Goal: Task Accomplishment & Management: Manage account settings

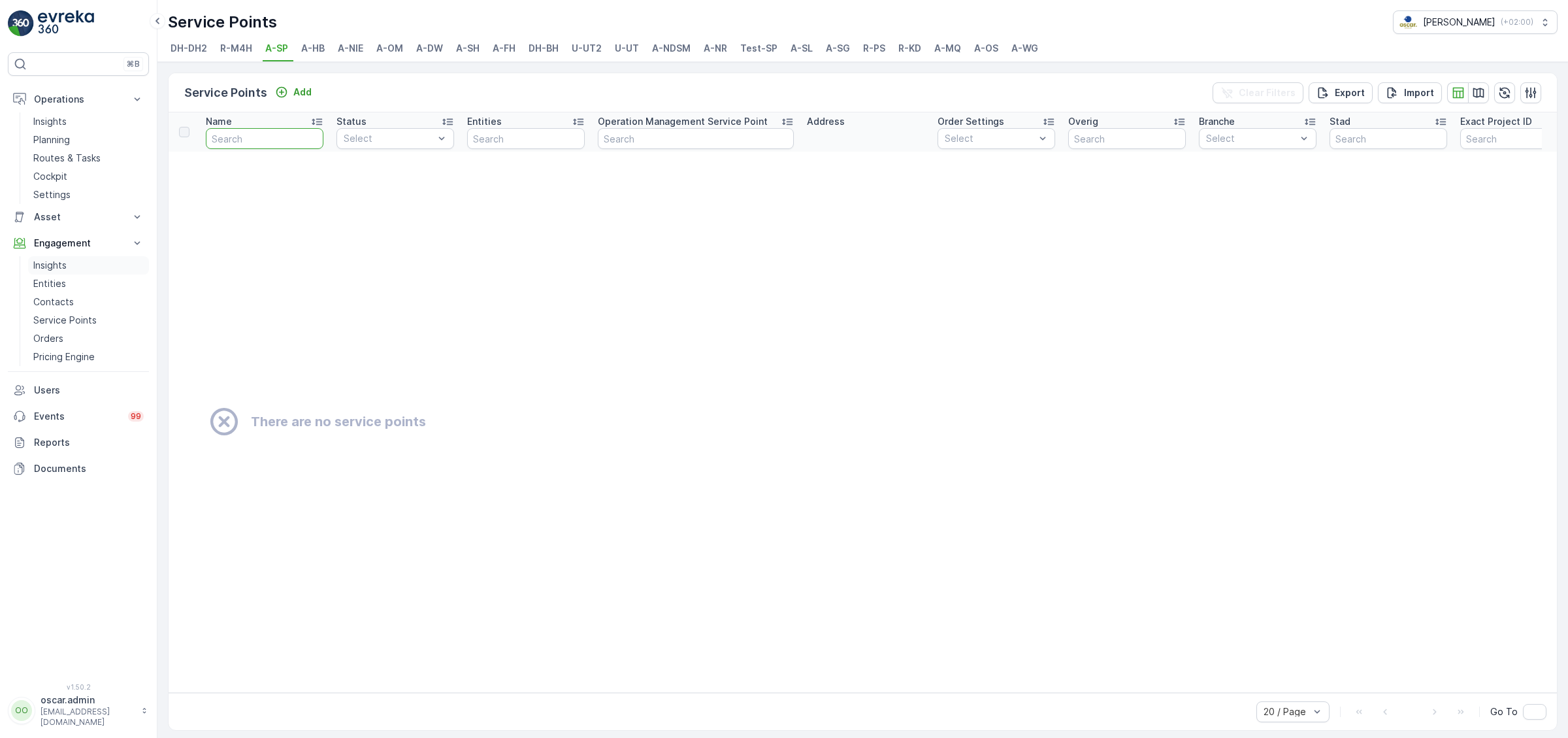
click at [62, 260] on p "Insights" at bounding box center [50, 265] width 33 height 13
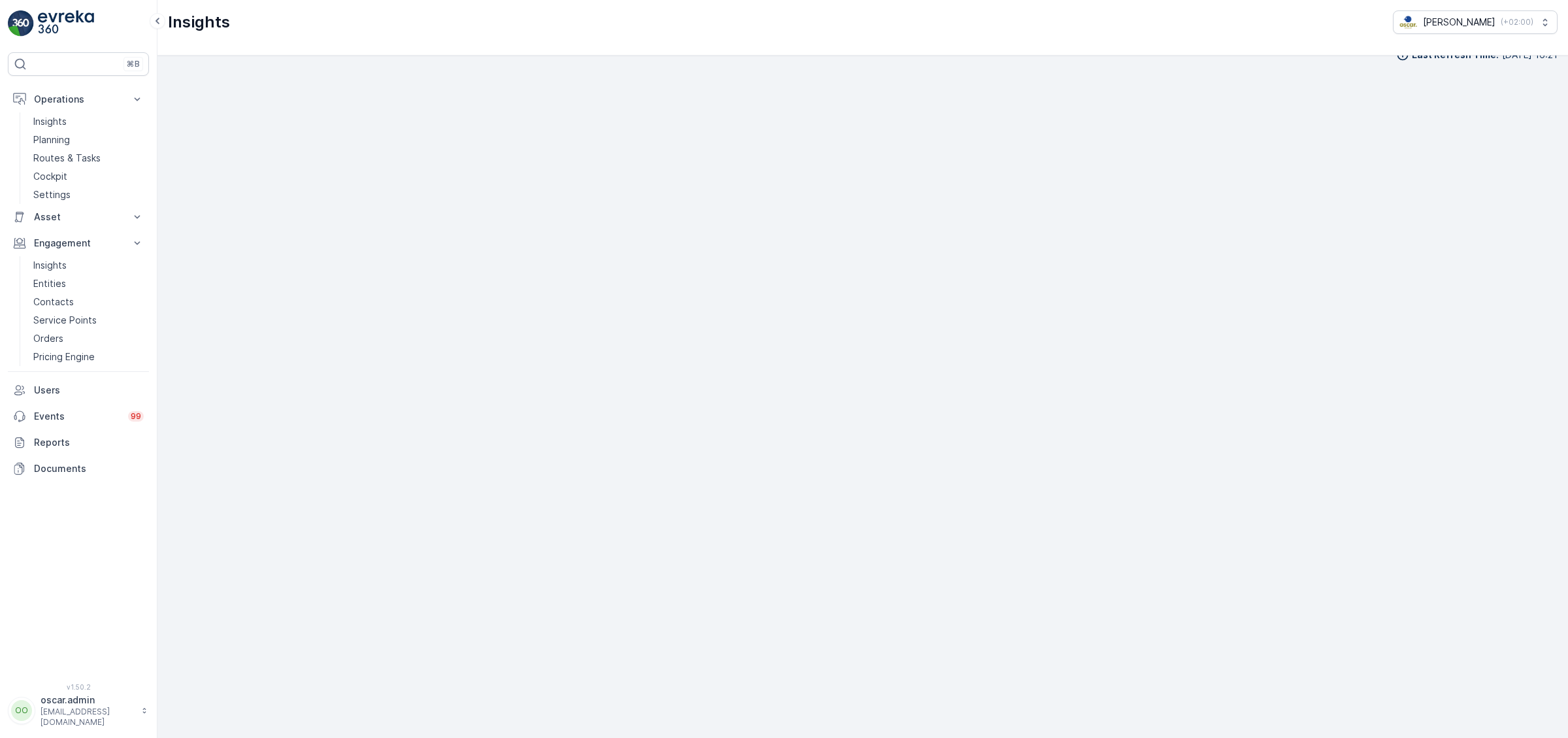
scroll to position [18, 0]
click at [63, 136] on p "Planning" at bounding box center [51, 140] width 36 height 13
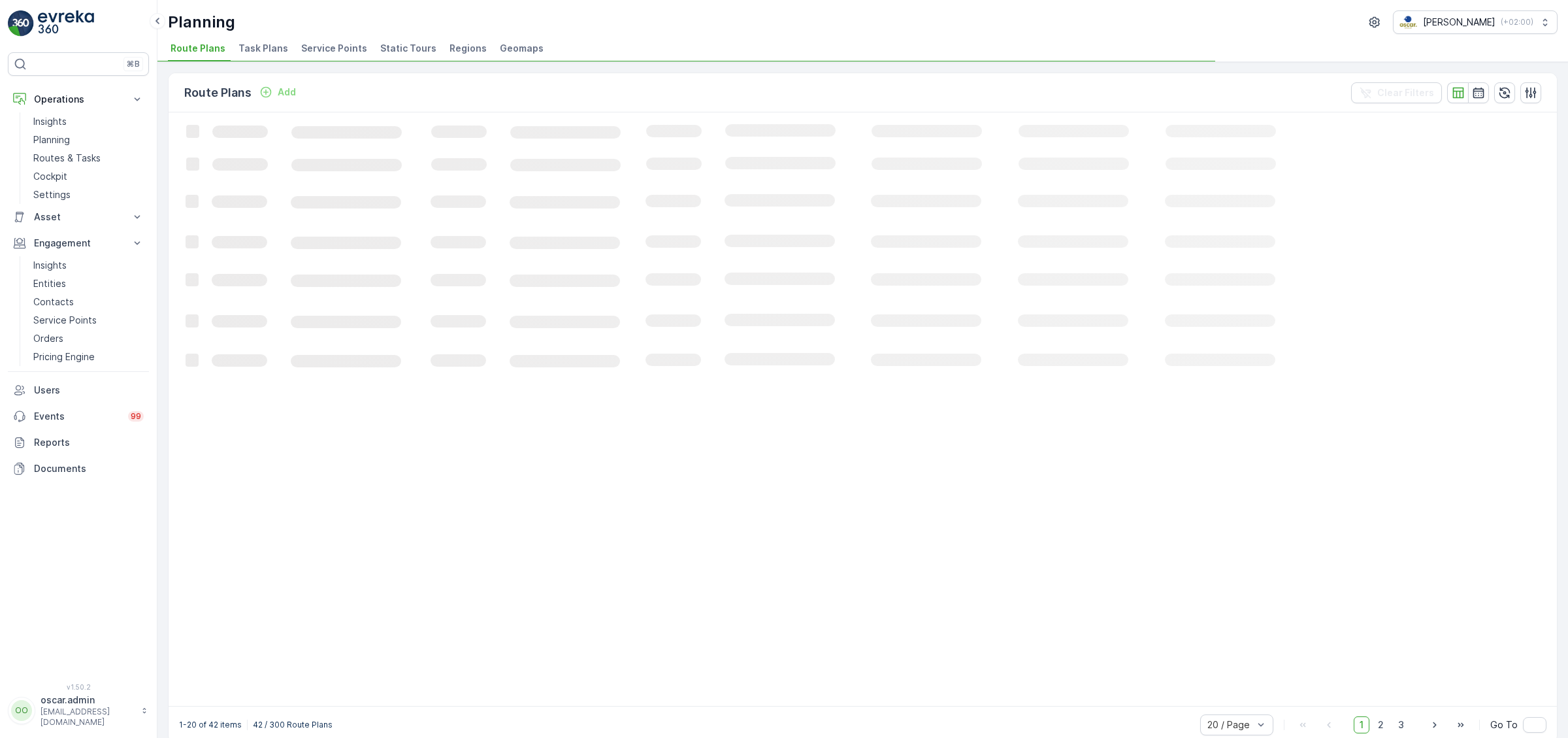
click at [309, 46] on span "Service Points" at bounding box center [334, 49] width 66 height 13
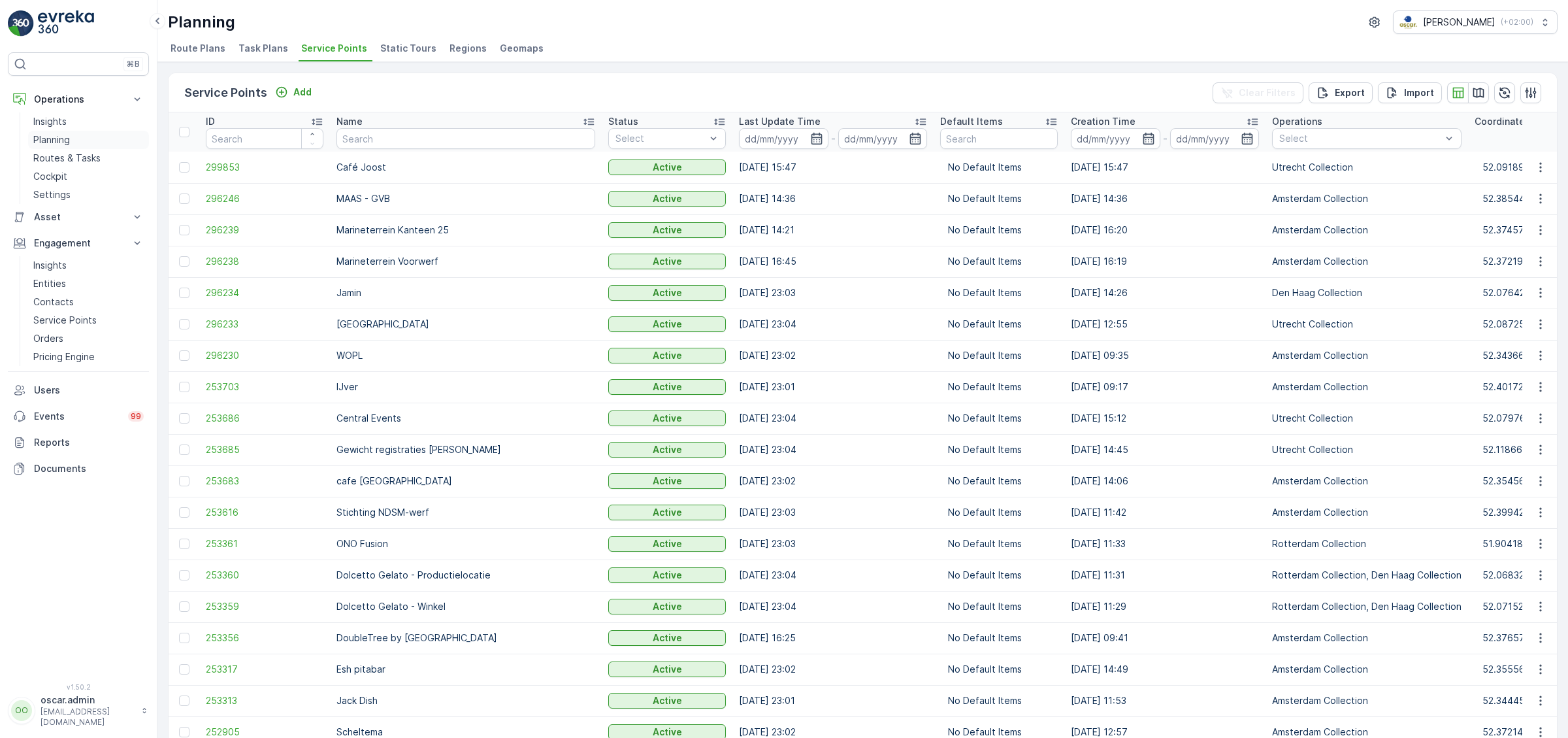
click at [38, 133] on p "Planning" at bounding box center [51, 140] width 36 height 13
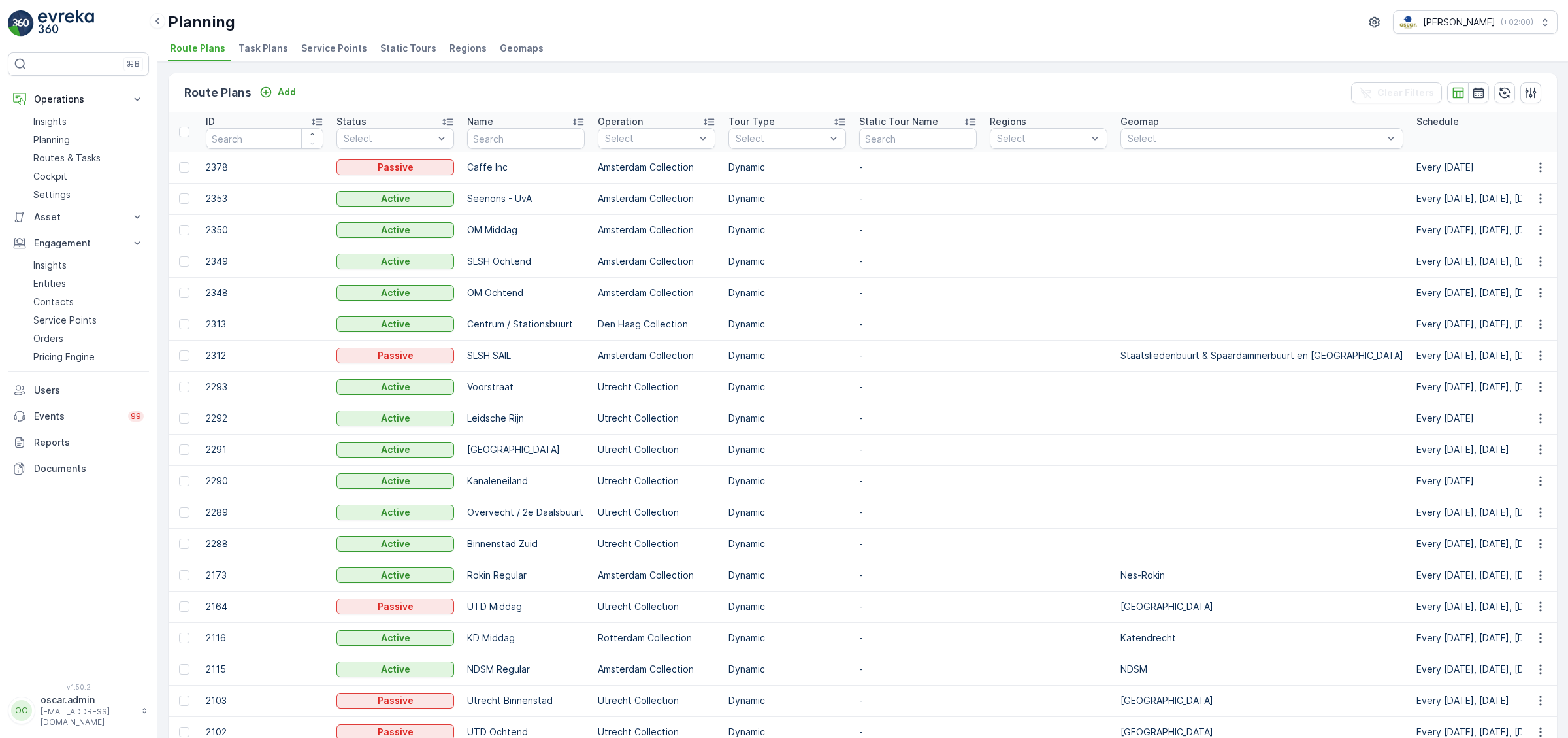
click at [261, 45] on span "Task Plans" at bounding box center [263, 49] width 50 height 13
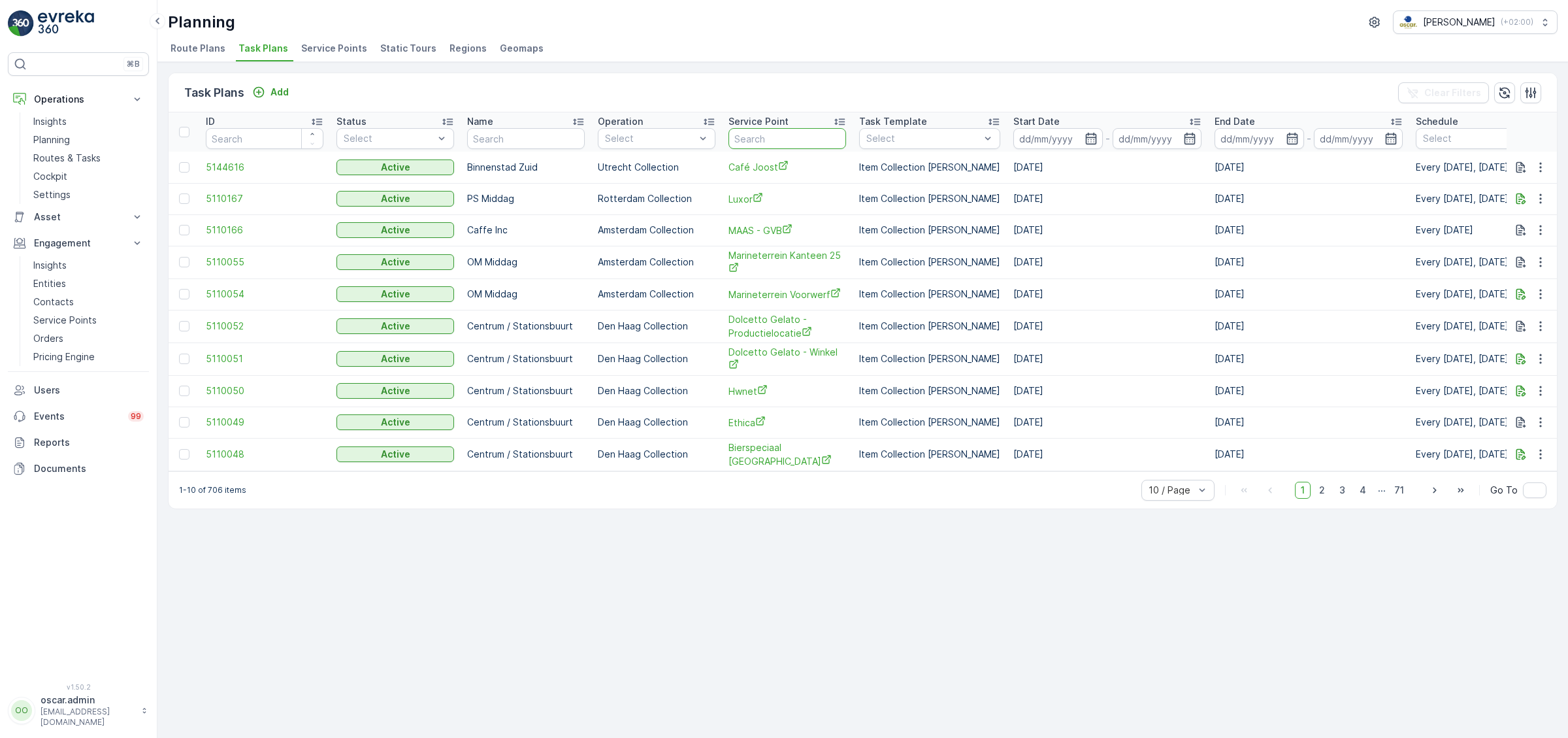
click at [752, 135] on input "text" at bounding box center [787, 138] width 117 height 21
type input "statie"
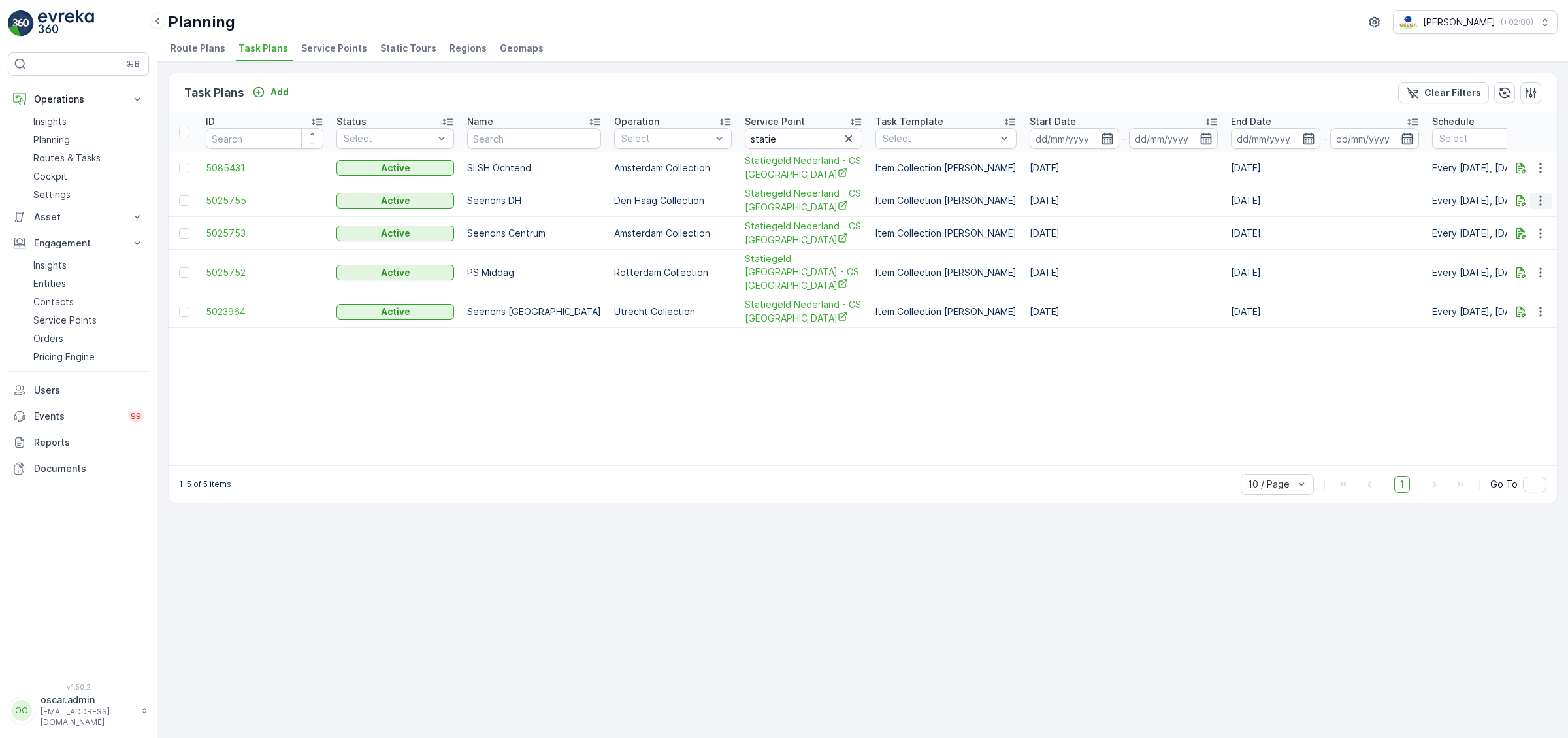
click at [1542, 199] on icon "button" at bounding box center [1540, 201] width 13 height 13
click at [1530, 234] on span "Edit Task Plan" at bounding box center [1517, 237] width 61 height 13
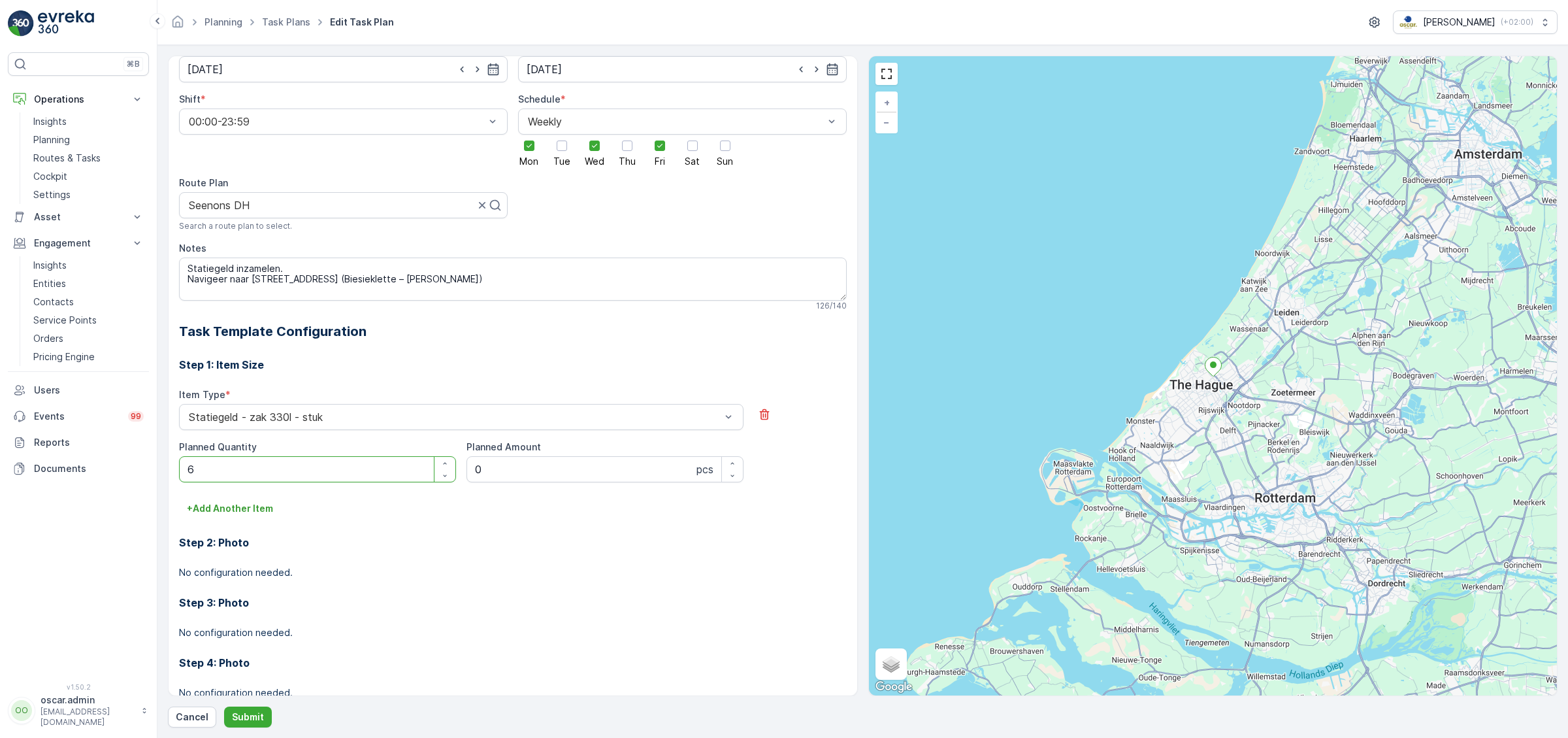
scroll to position [221, 0]
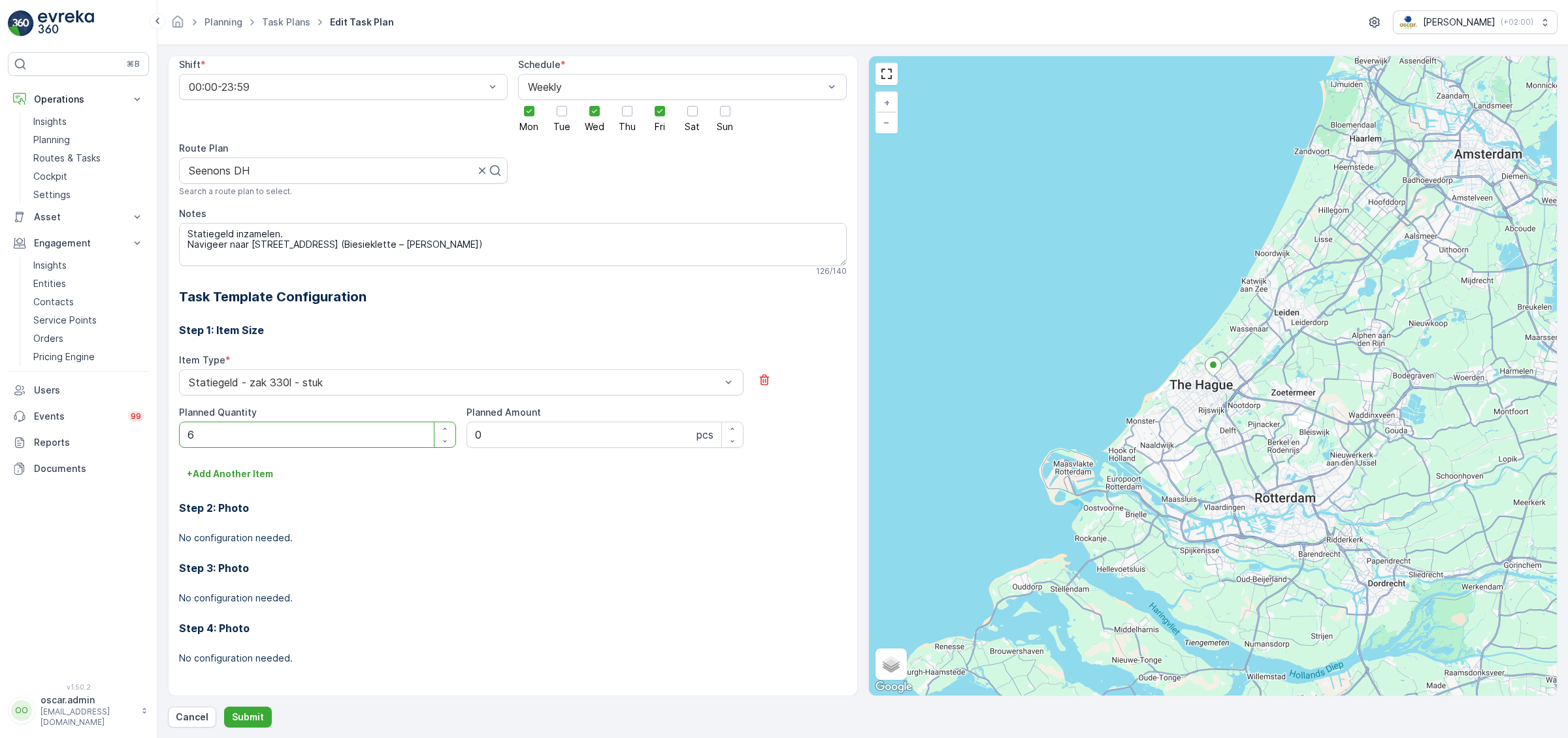
click at [437, 497] on div "Step 2: Photo No configuration needed." at bounding box center [513, 514] width 668 height 60
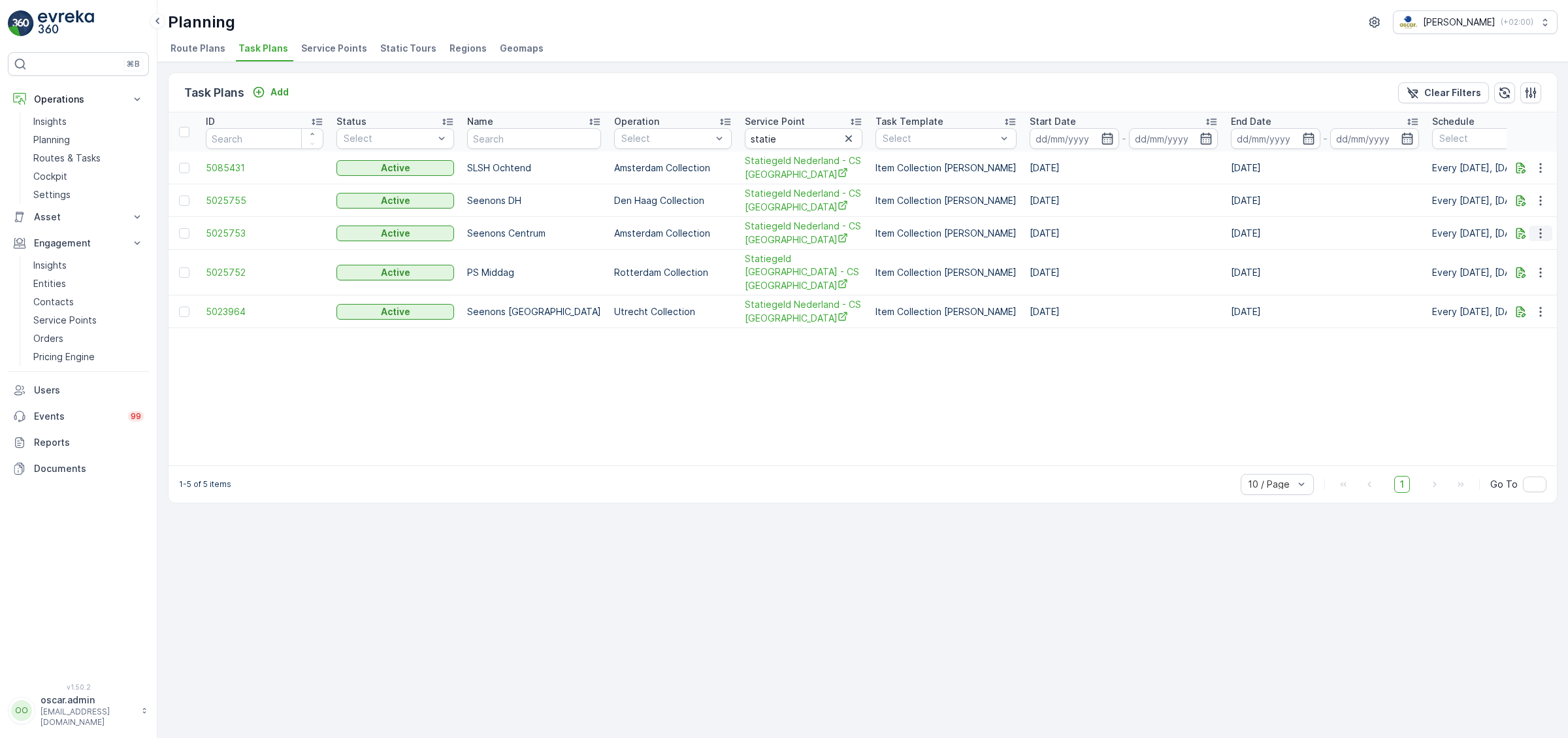
click at [1546, 238] on icon "button" at bounding box center [1540, 233] width 13 height 13
click at [1539, 268] on span "Edit Task Plan" at bounding box center [1517, 270] width 61 height 13
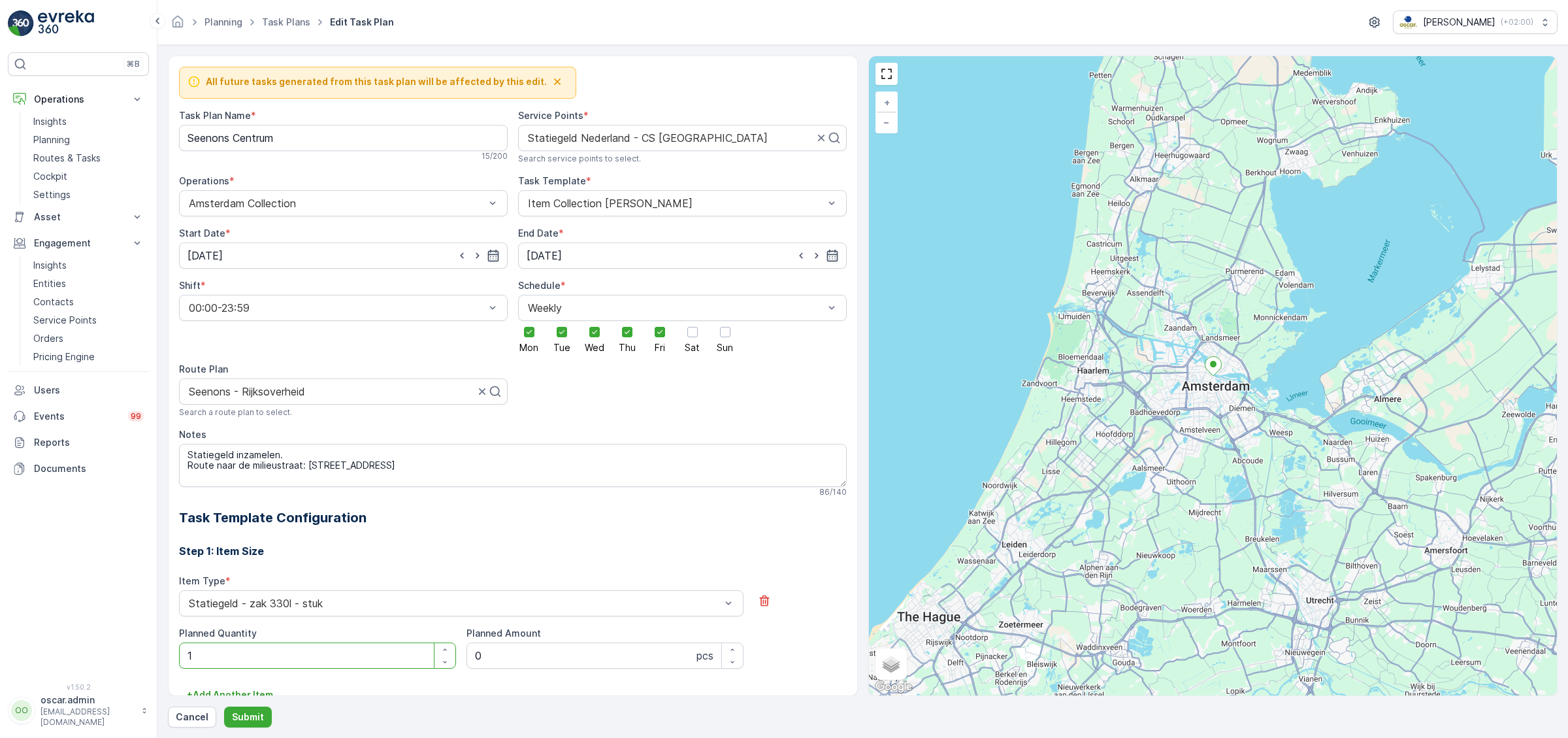
scroll to position [221, 0]
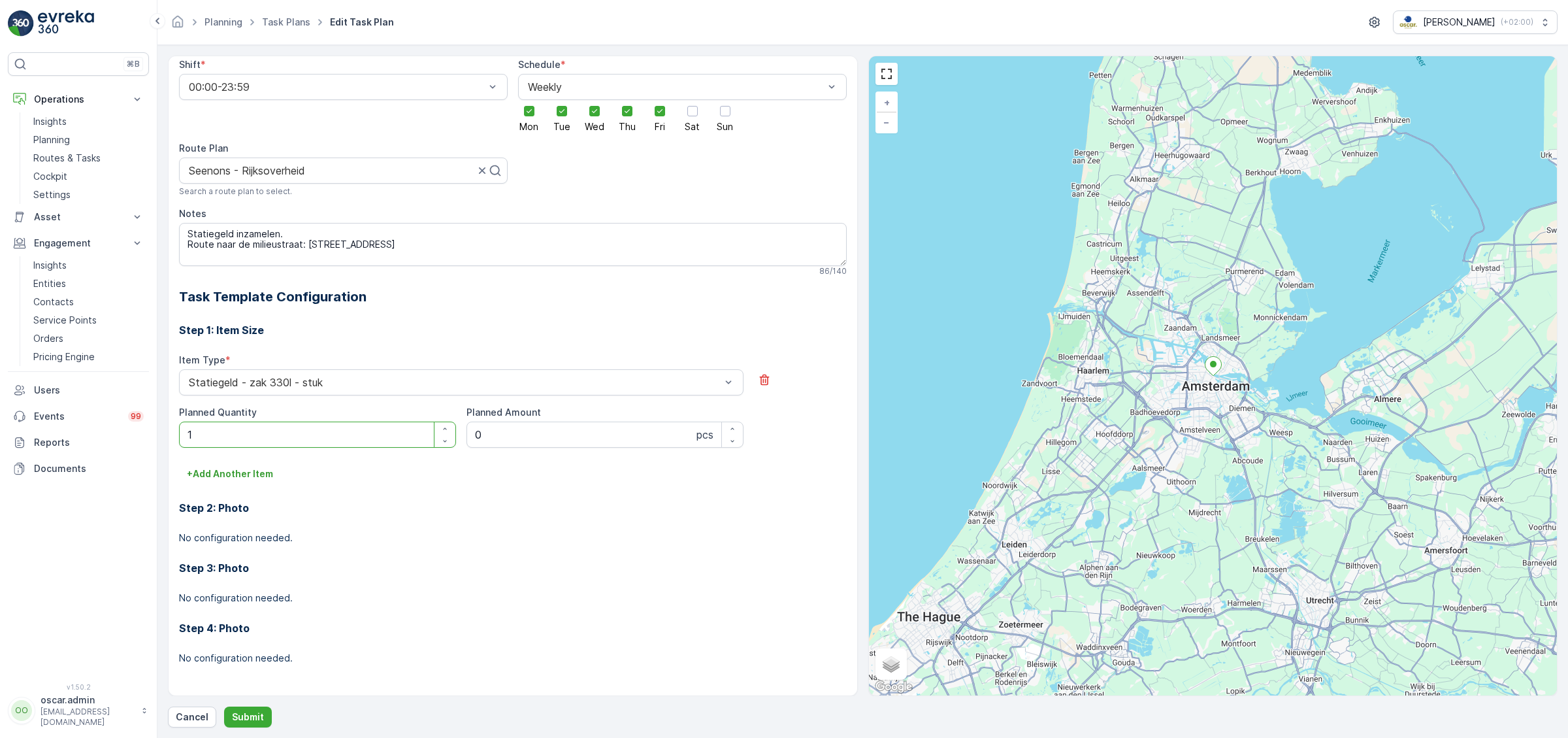
click at [538, 563] on h3 "Step 3: Photo" at bounding box center [513, 568] width 668 height 16
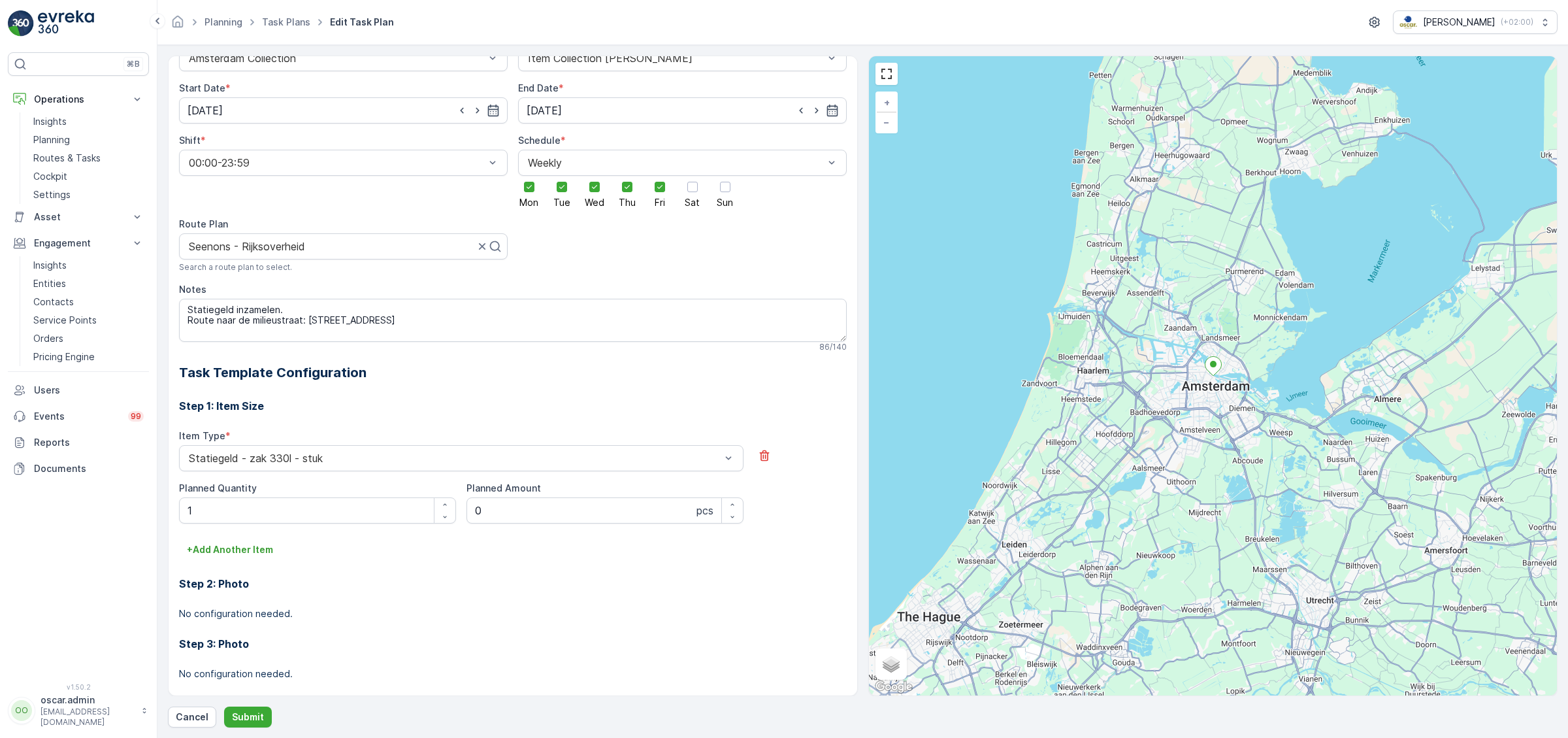
scroll to position [143, 0]
click at [232, 557] on p "+ Add Another Item" at bounding box center [230, 552] width 86 height 13
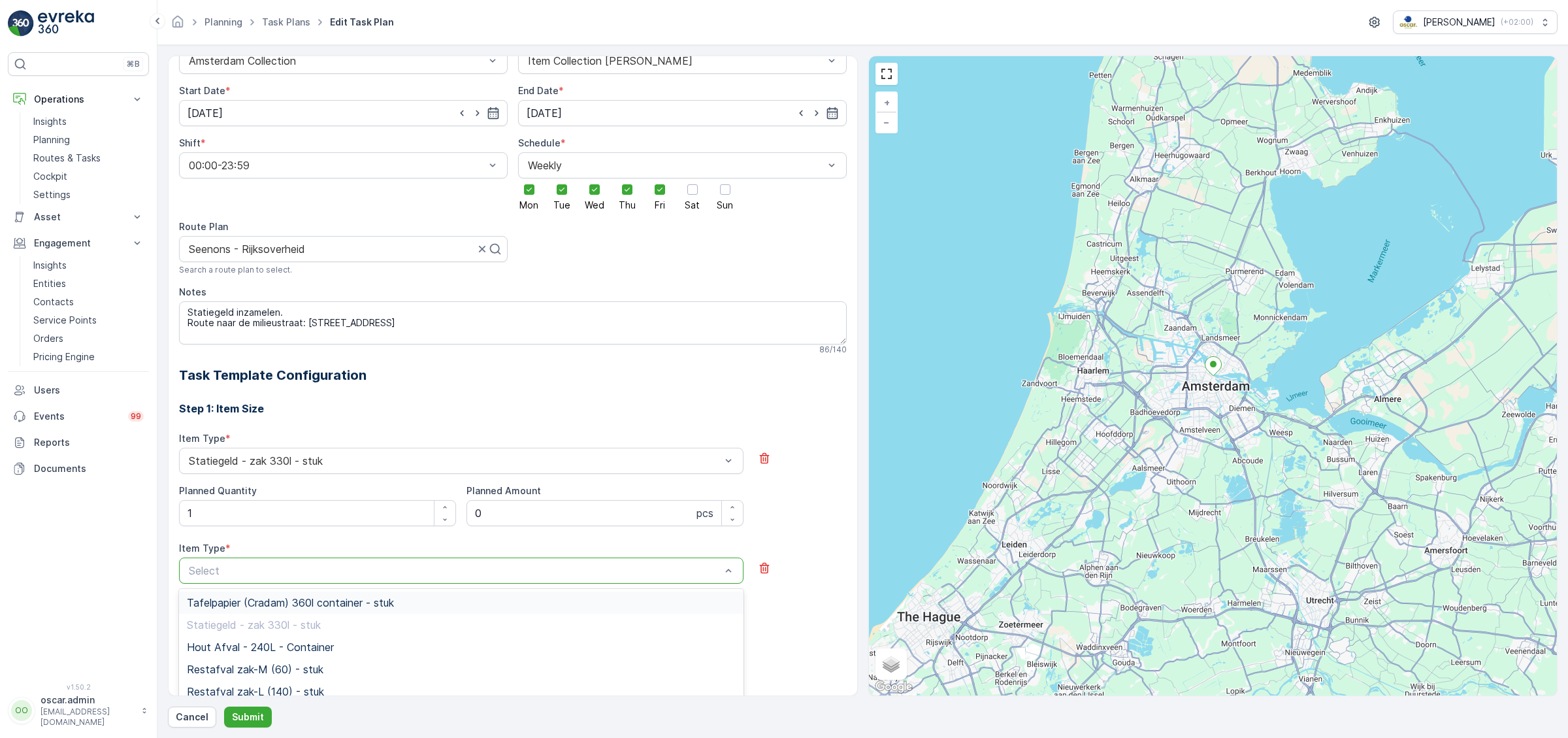
click at [246, 602] on span "Tafelpapier (Cradam) 360l container - stuk" at bounding box center [291, 602] width 207 height 12
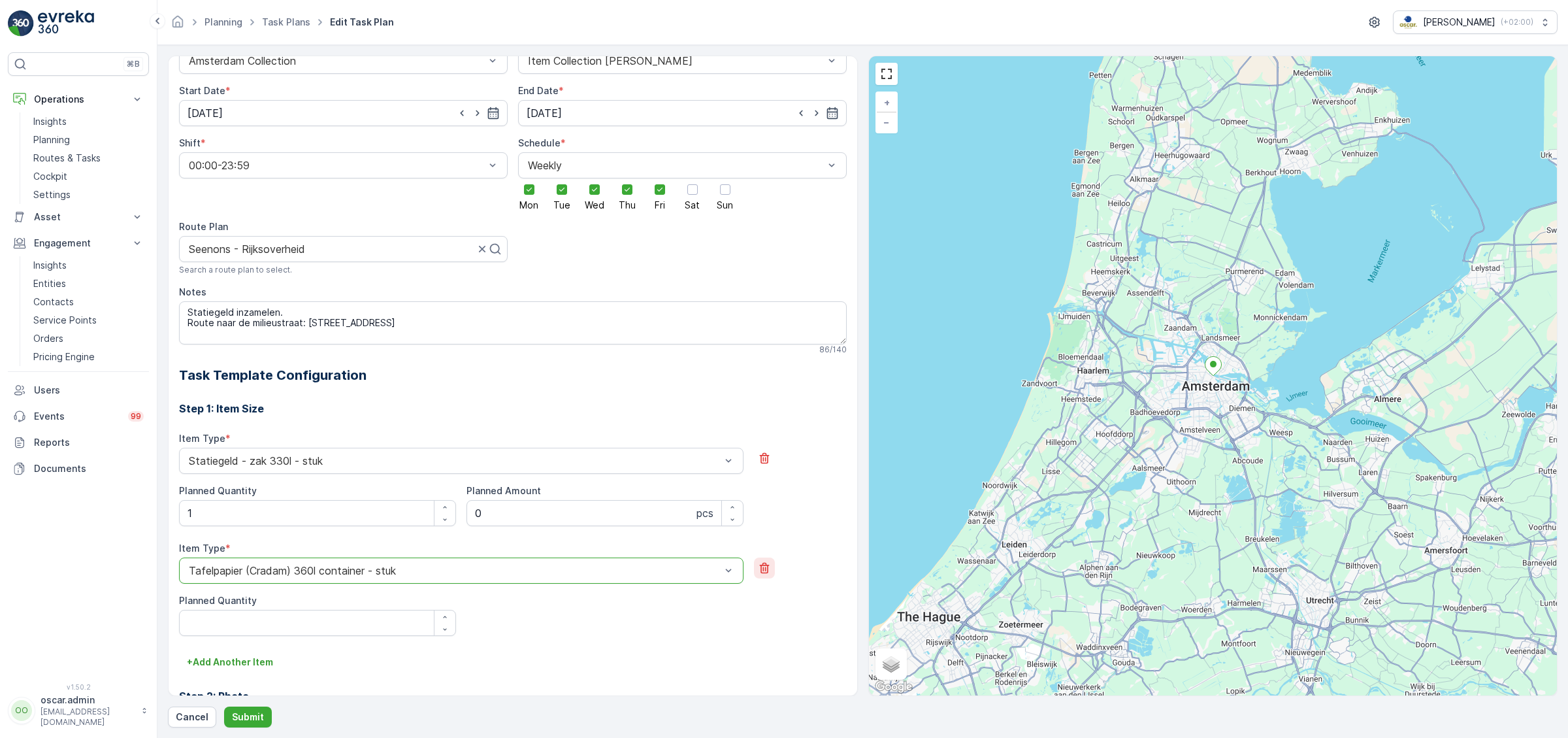
click at [774, 568] on button "button" at bounding box center [764, 568] width 21 height 21
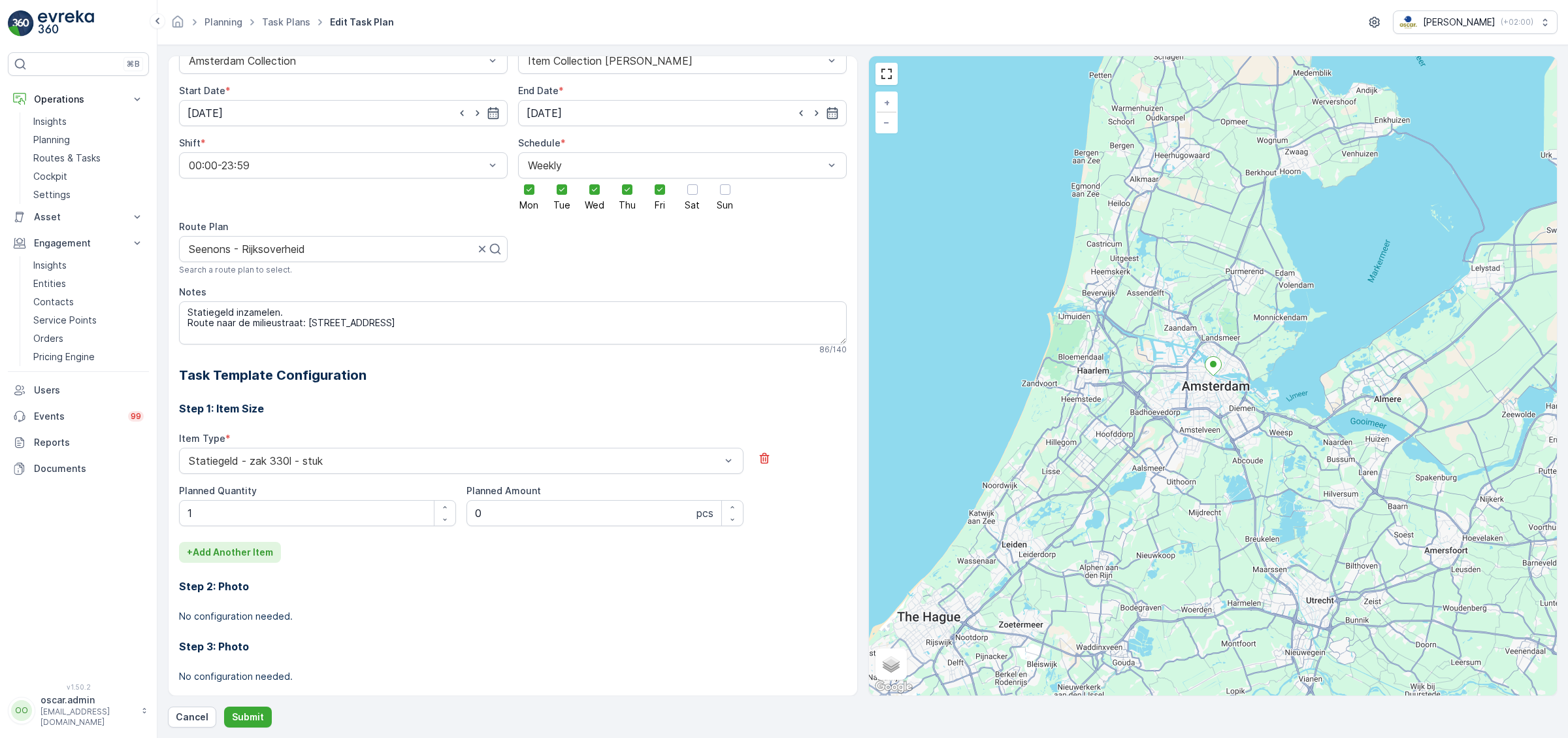
click at [240, 553] on p "+ Add Another Item" at bounding box center [230, 552] width 86 height 13
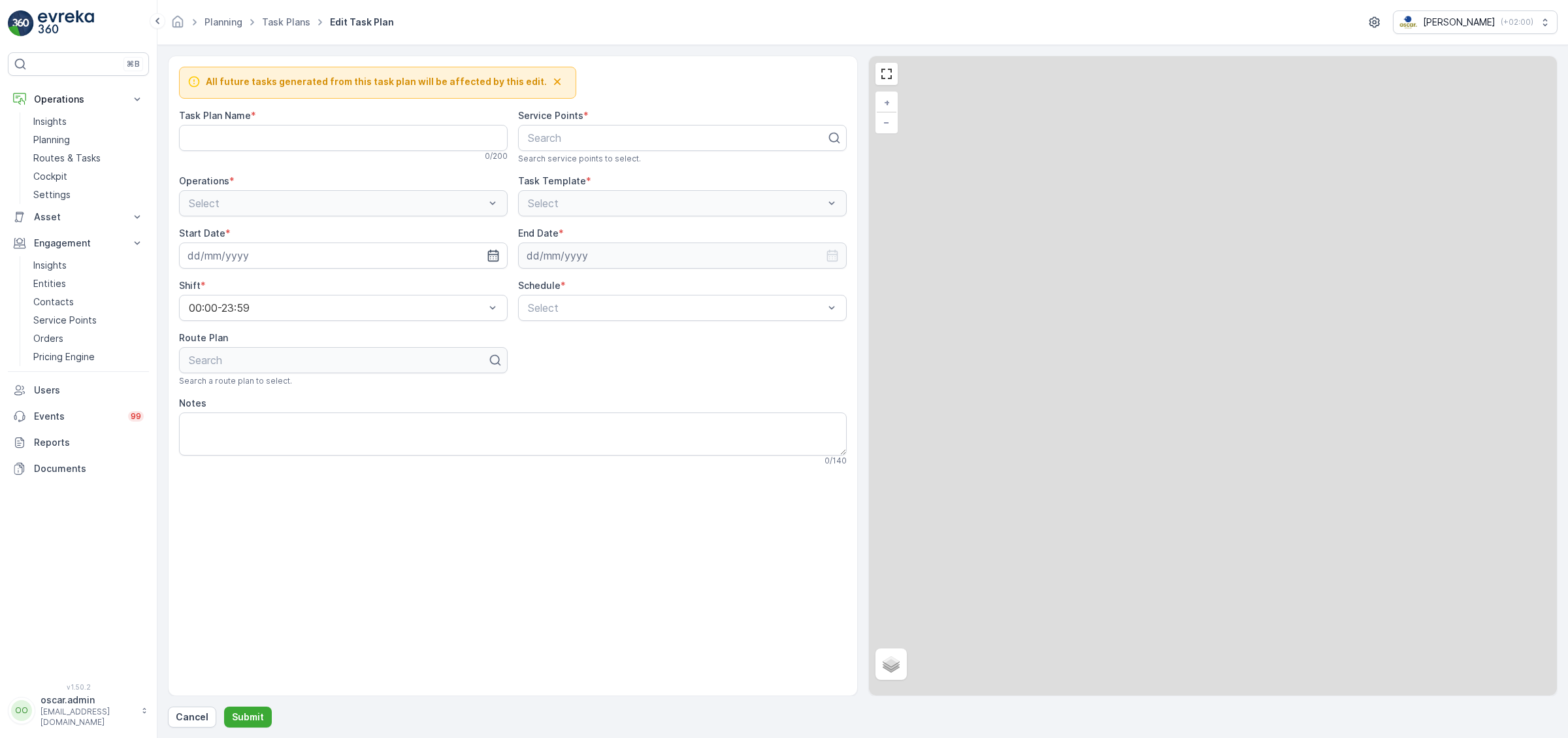
type Name "Seenons Centrum"
type textarea "Statiegeld inzamelen. Route naar de milieustraat: [STREET_ADDRESS]"
type input "[DATE]"
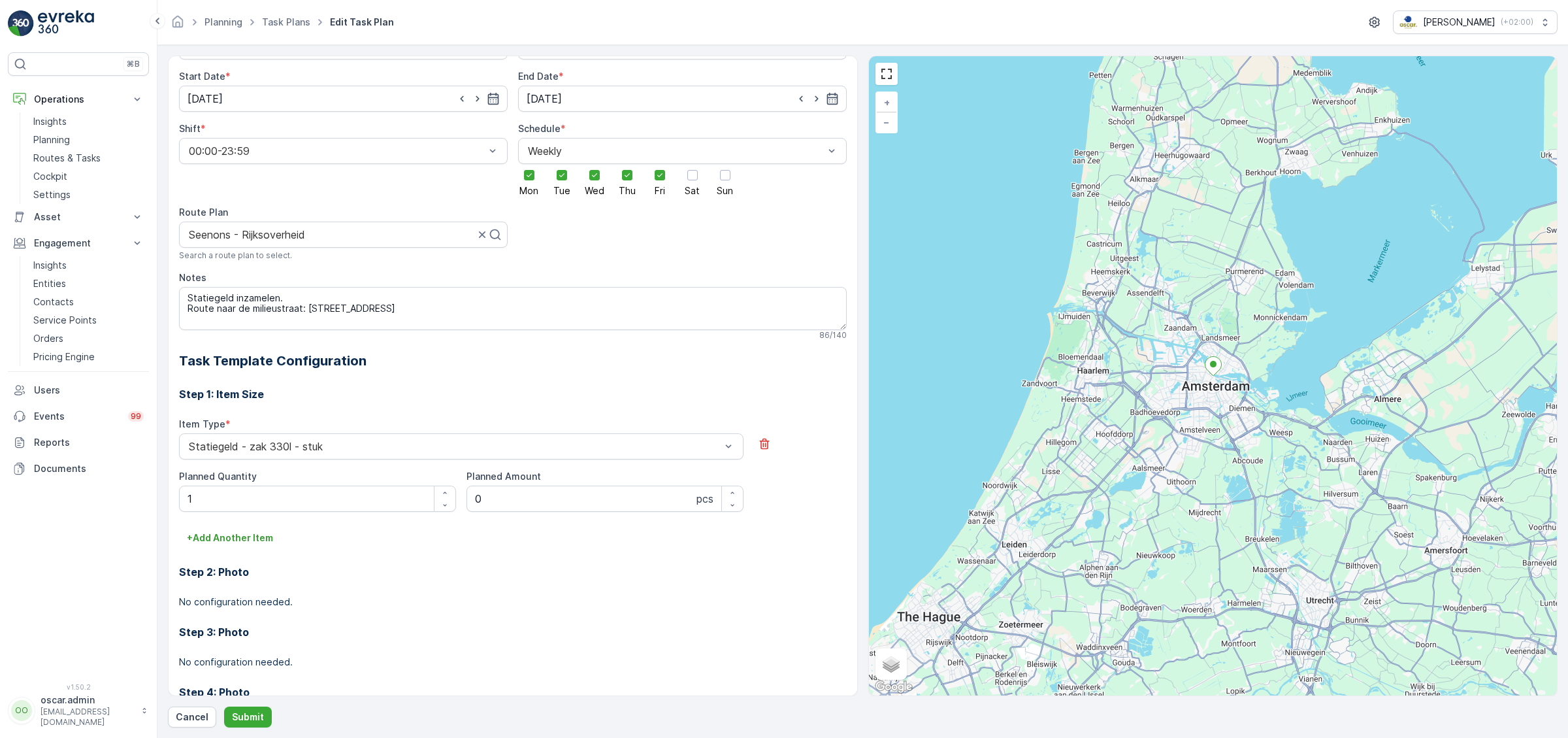
scroll to position [221, 0]
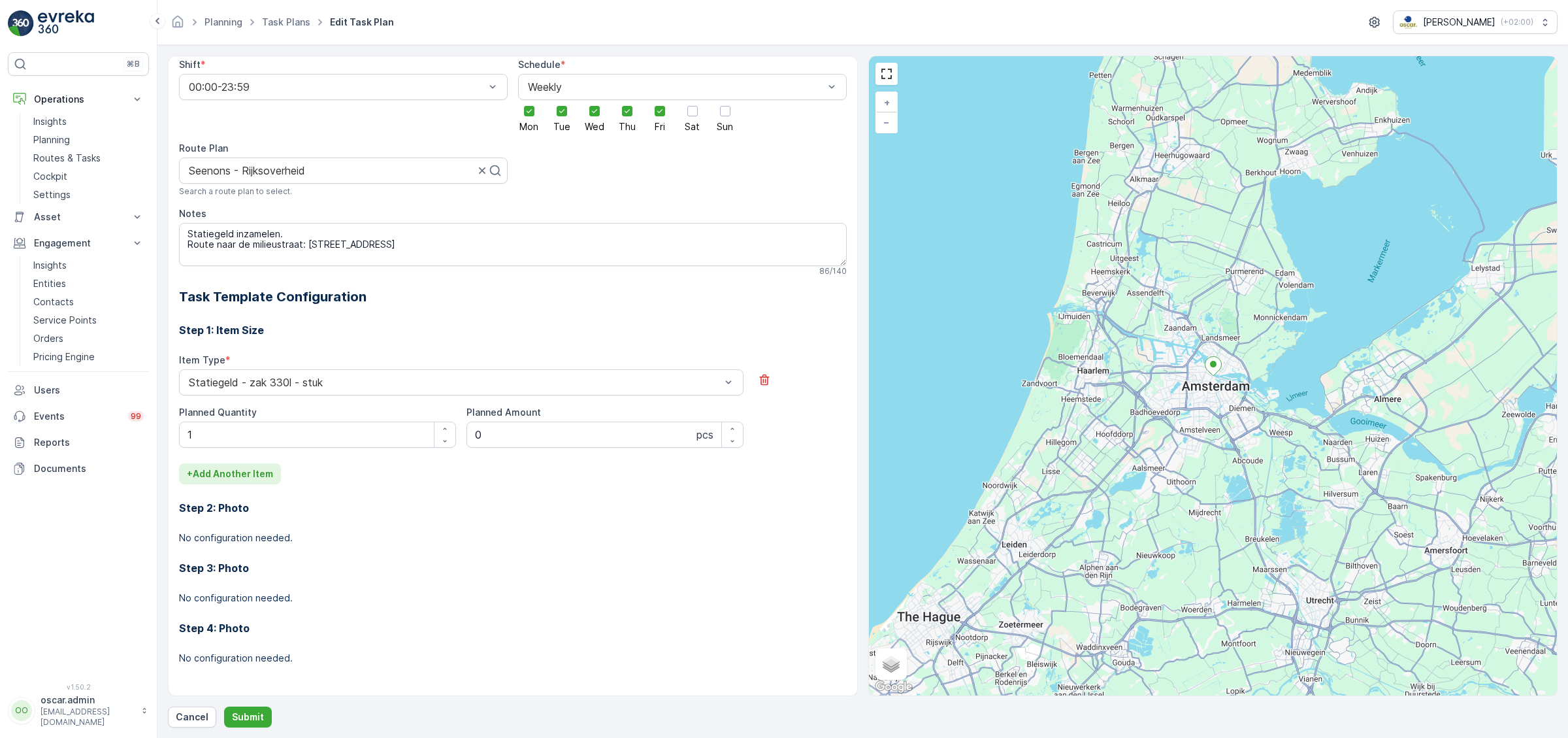
click at [245, 476] on p "+ Add Another Item" at bounding box center [230, 474] width 86 height 13
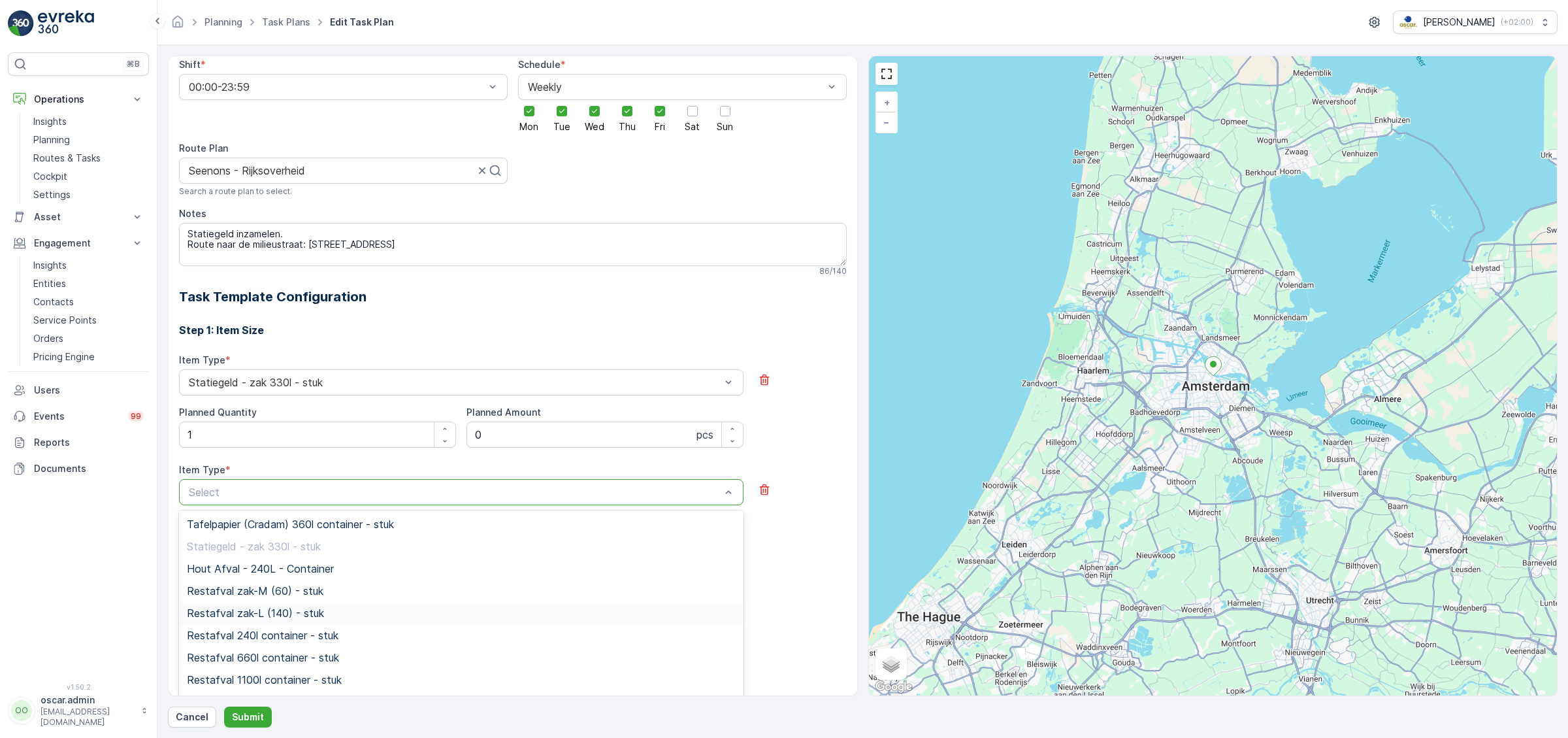
click at [259, 612] on span "Restafval zak-L (140) - stuk" at bounding box center [255, 613] width 137 height 12
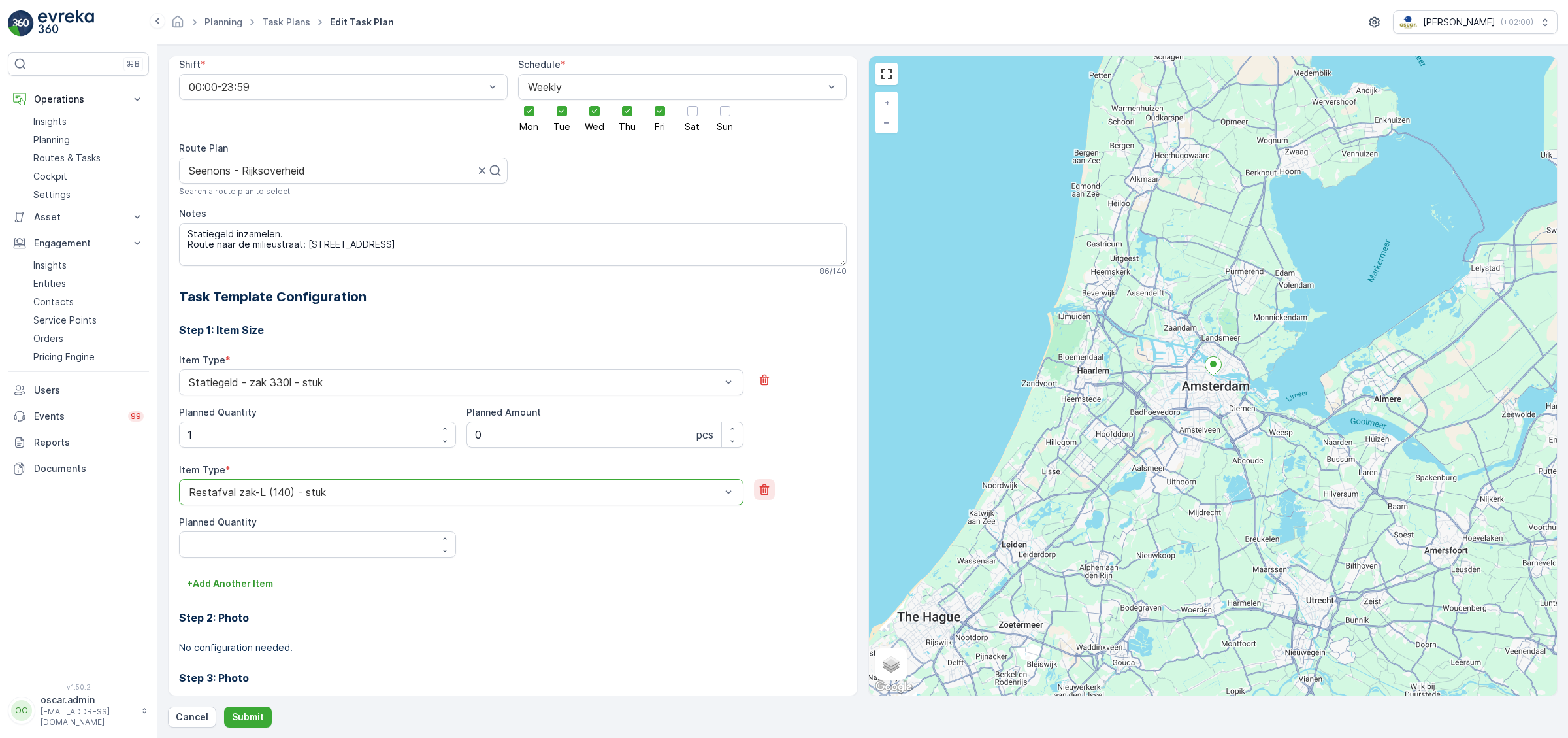
click at [760, 489] on icon "button" at bounding box center [764, 489] width 13 height 13
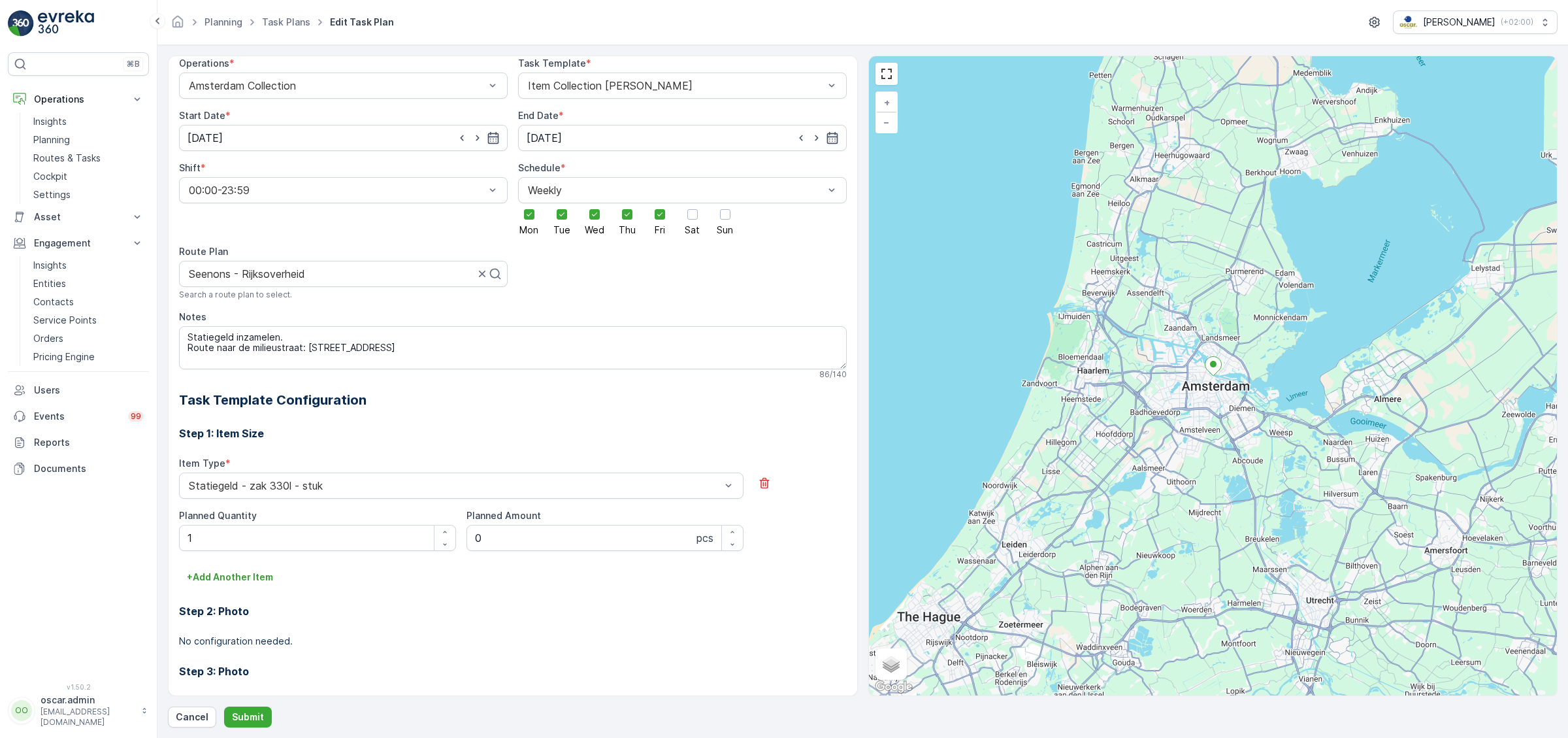
scroll to position [0, 0]
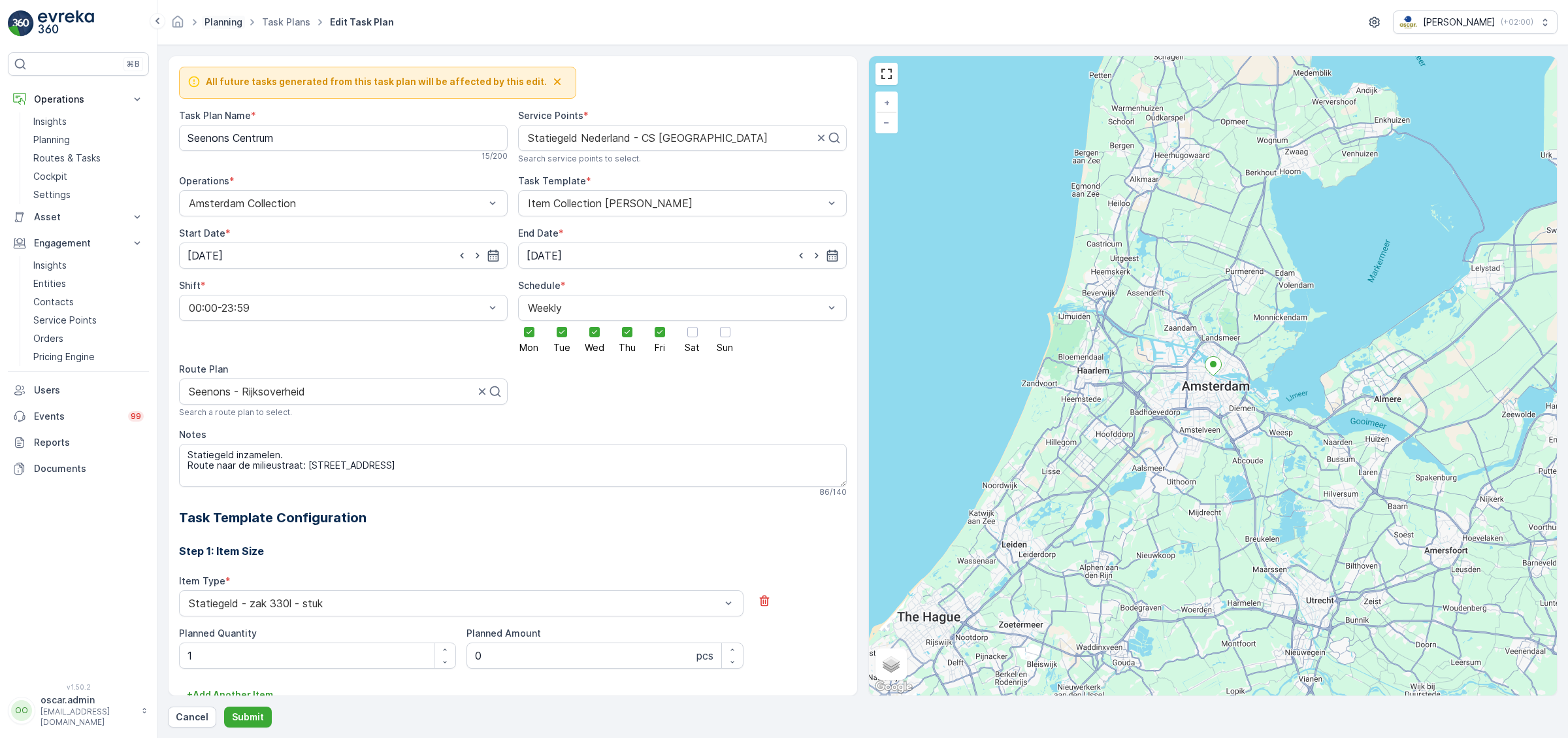
click at [234, 22] on link "Planning" at bounding box center [223, 22] width 38 height 11
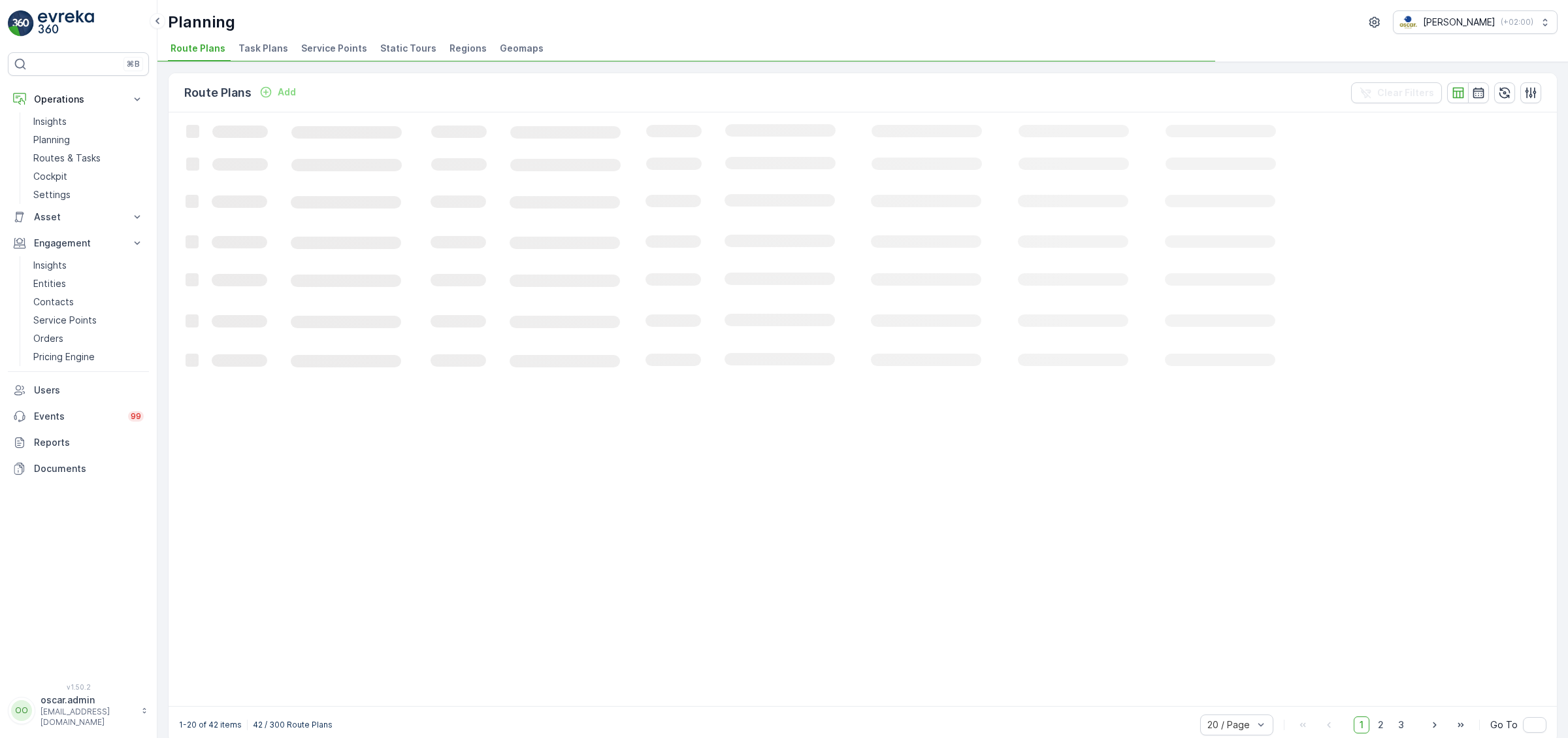
click at [260, 48] on span "Task Plans" at bounding box center [263, 49] width 50 height 13
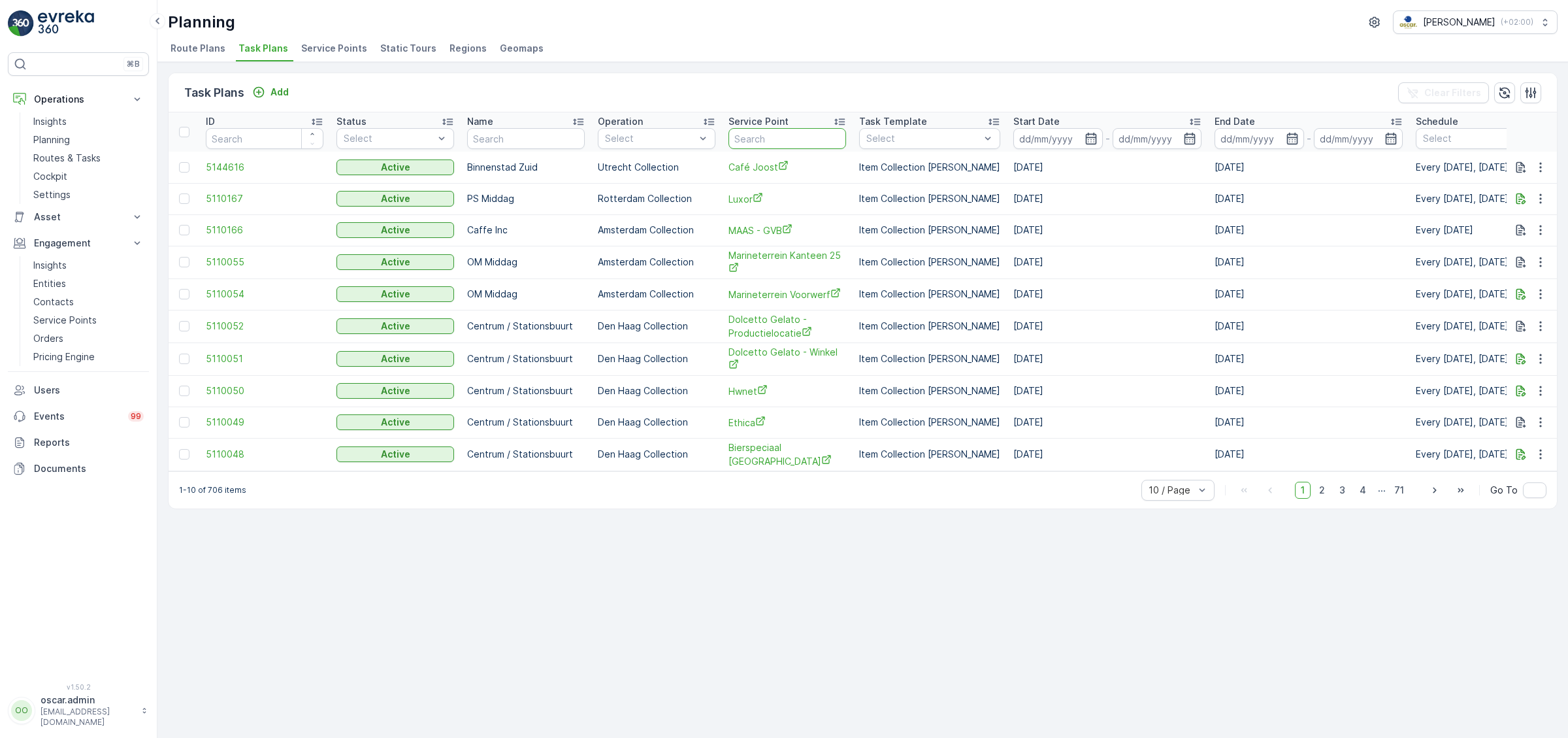
click at [776, 137] on input "text" at bounding box center [787, 138] width 117 height 21
type input "statie"
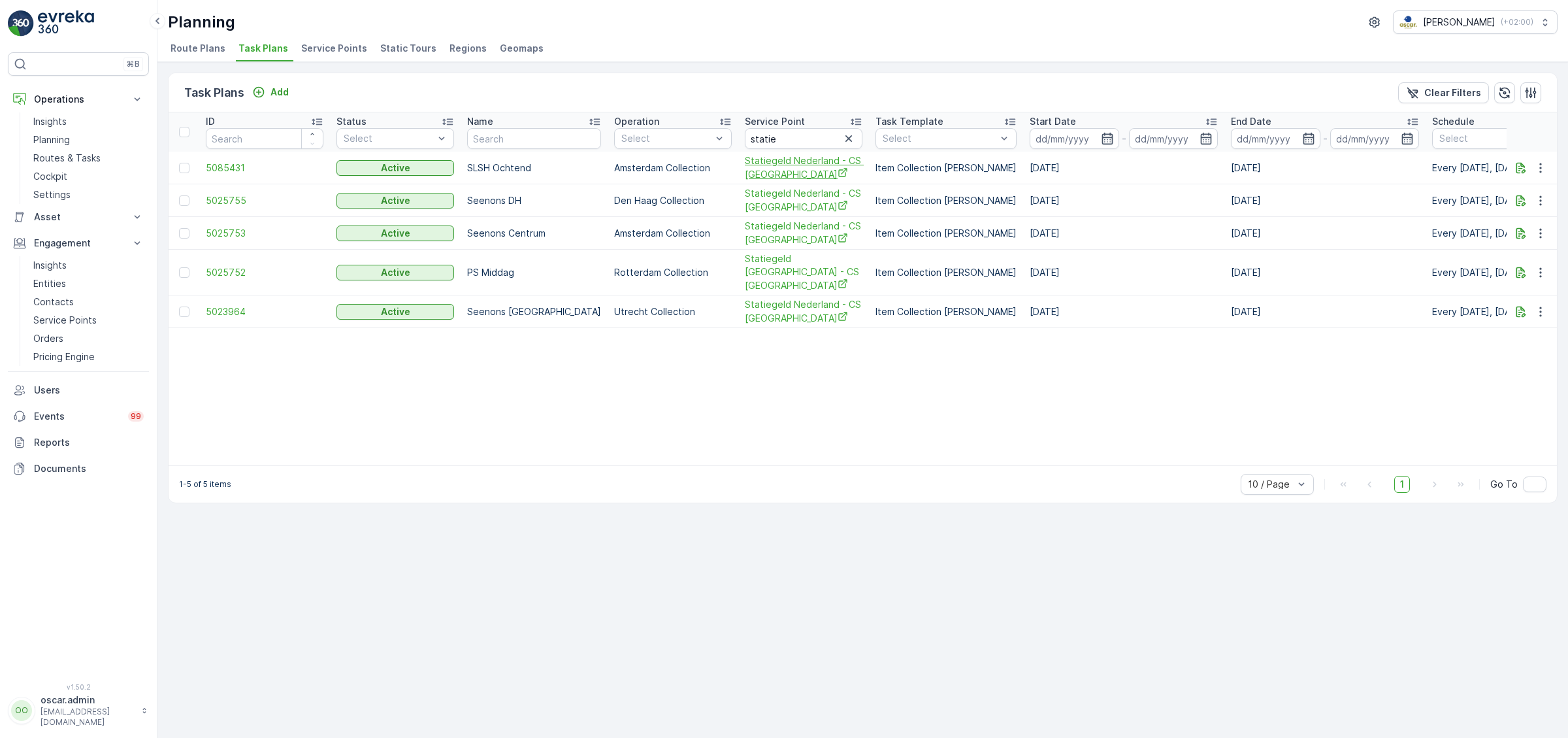
click at [745, 170] on span "Statiegeld Nederland - CS [GEOGRAPHIC_DATA]" at bounding box center [804, 167] width 117 height 27
click at [838, 202] on icon "Statiegeld Nederland - CS Den Haag" at bounding box center [843, 205] width 10 height 10
click at [1540, 168] on icon "button" at bounding box center [1540, 168] width 13 height 13
click at [1522, 207] on span "Edit Task Plan" at bounding box center [1517, 204] width 61 height 13
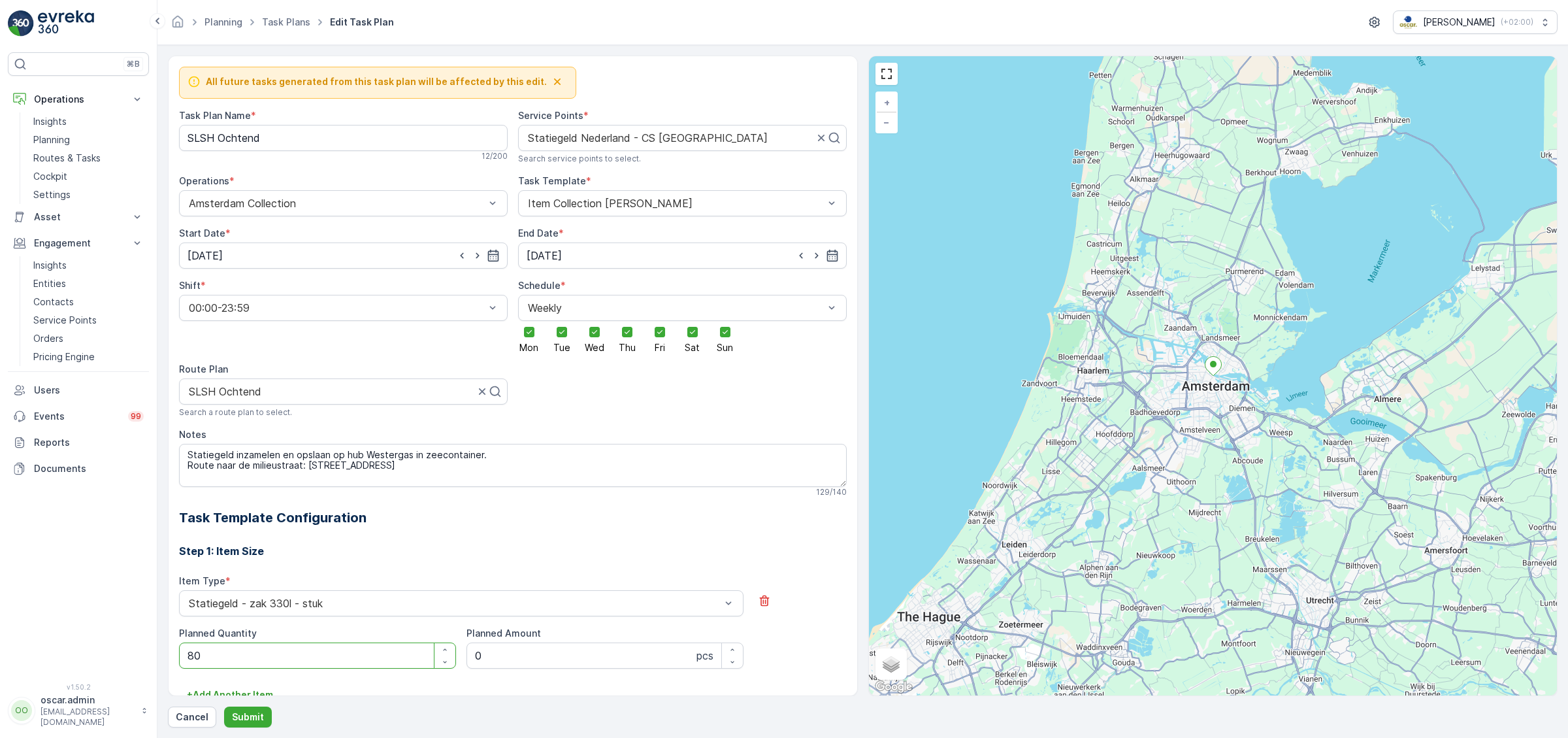
type Quantity "8"
type Quantity "0"
click at [456, 548] on h3 "Step 1: Item Size" at bounding box center [513, 551] width 668 height 16
click at [534, 542] on div "Step 1: Item Size Item Type * Statiegeld - zak 330l - stuk Planned Quantity 0 P…" at bounding box center [513, 717] width 668 height 379
click at [275, 664] on Quantity "0" at bounding box center [317, 655] width 277 height 26
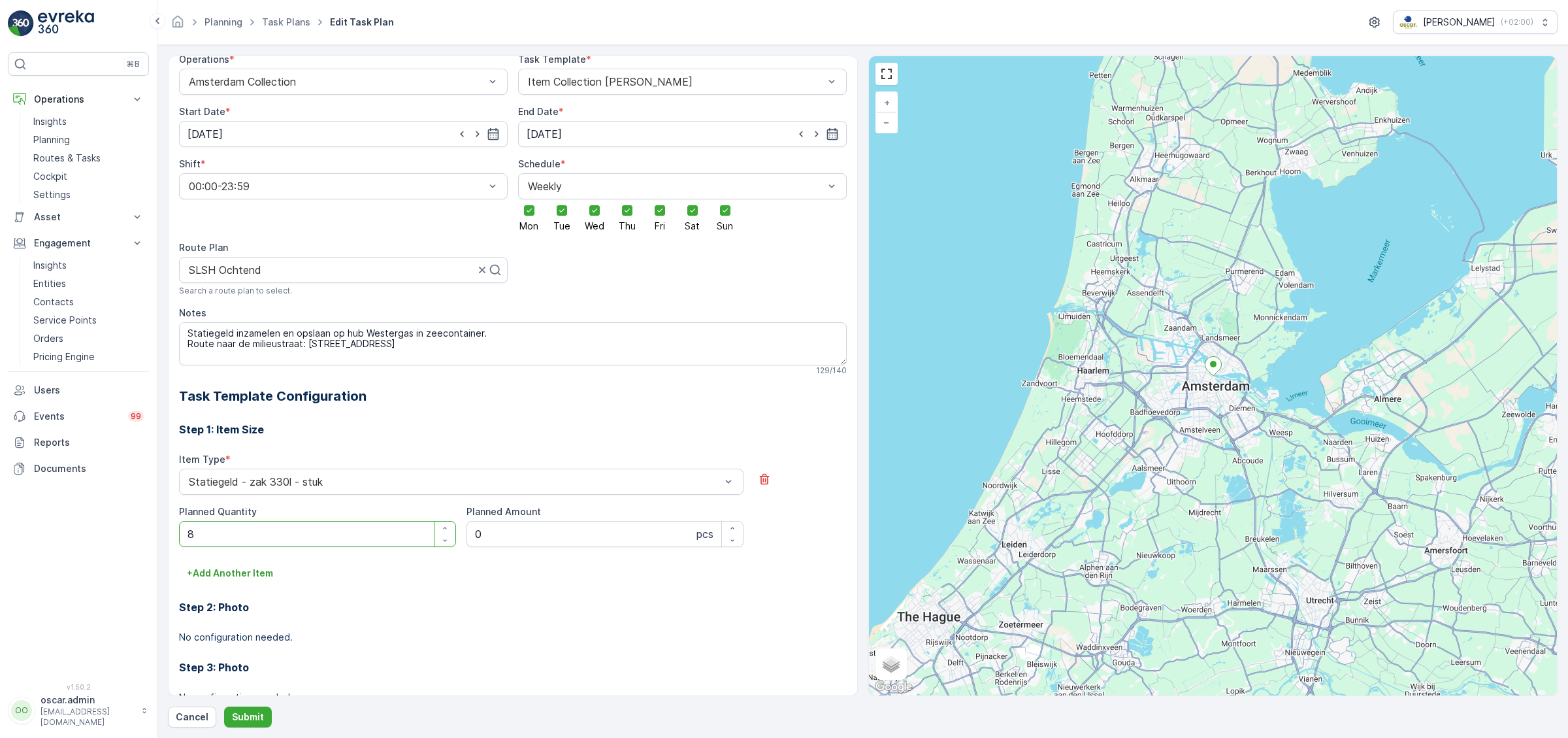
scroll to position [157, 0]
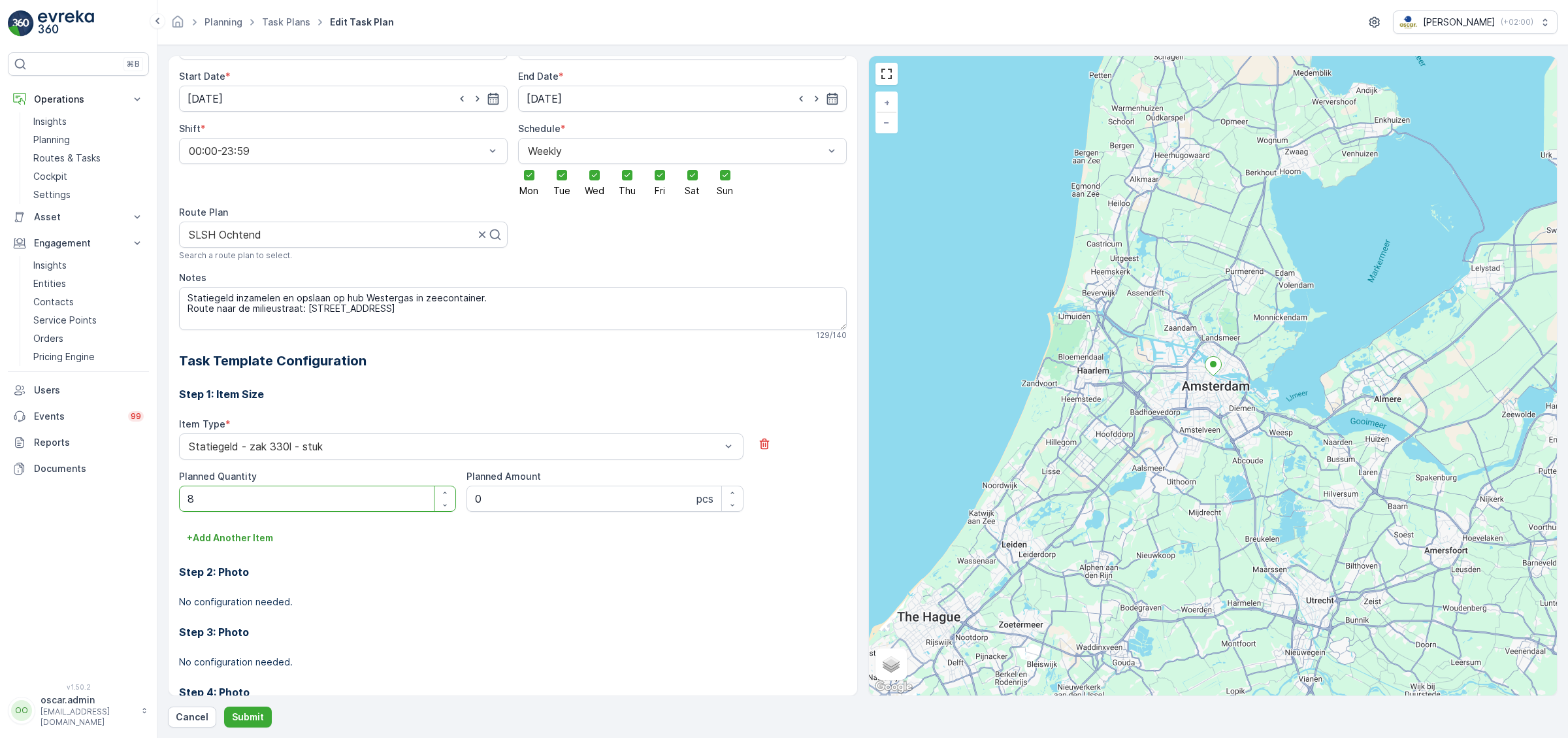
drag, startPoint x: 274, startPoint y: 499, endPoint x: 62, endPoint y: 515, distance: 212.6
click at [179, 506] on Quantity "8" at bounding box center [317, 499] width 277 height 26
type Quantity "0"
click at [237, 716] on p "Submit" at bounding box center [248, 717] width 32 height 13
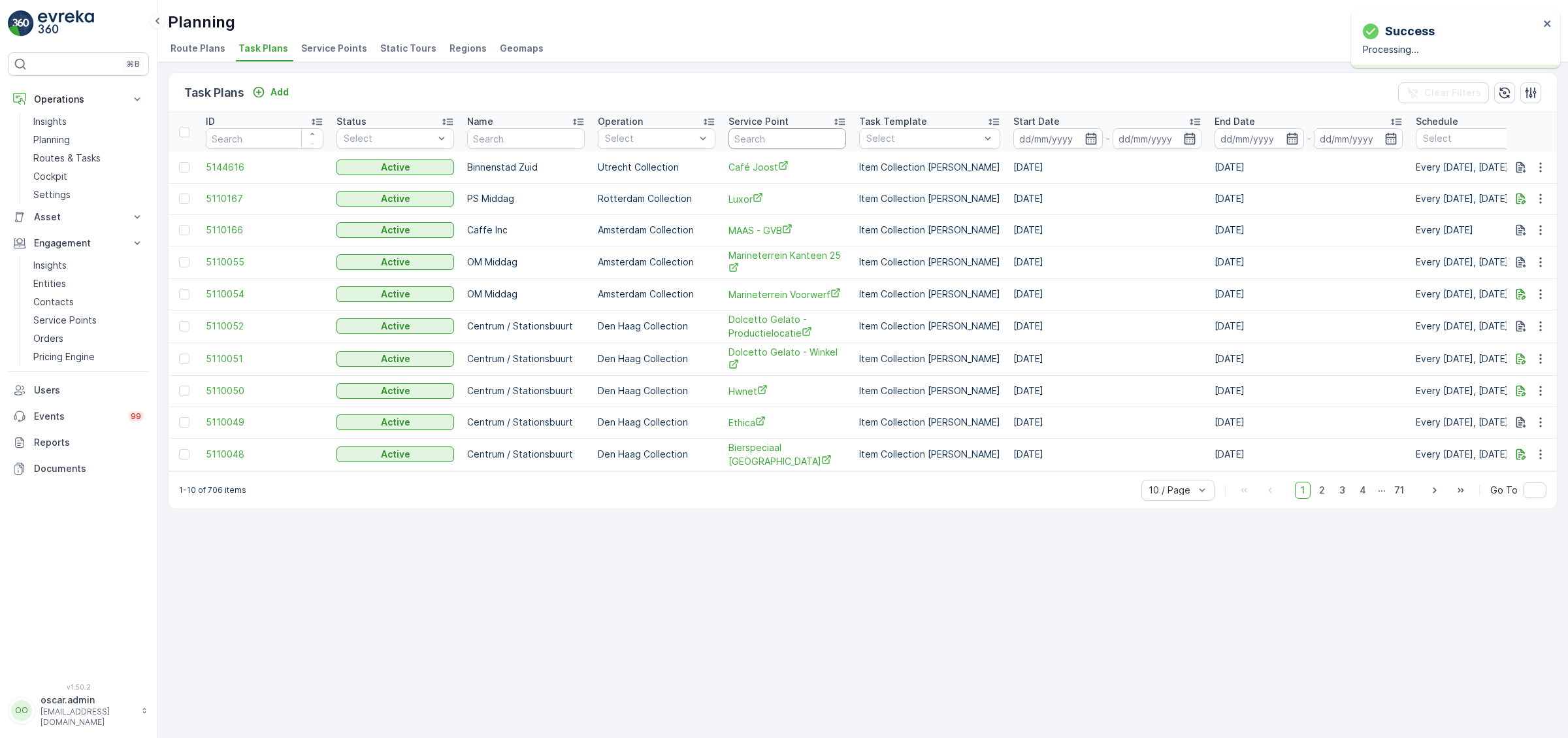
click at [760, 138] on input "text" at bounding box center [787, 138] width 117 height 21
type input "statie"
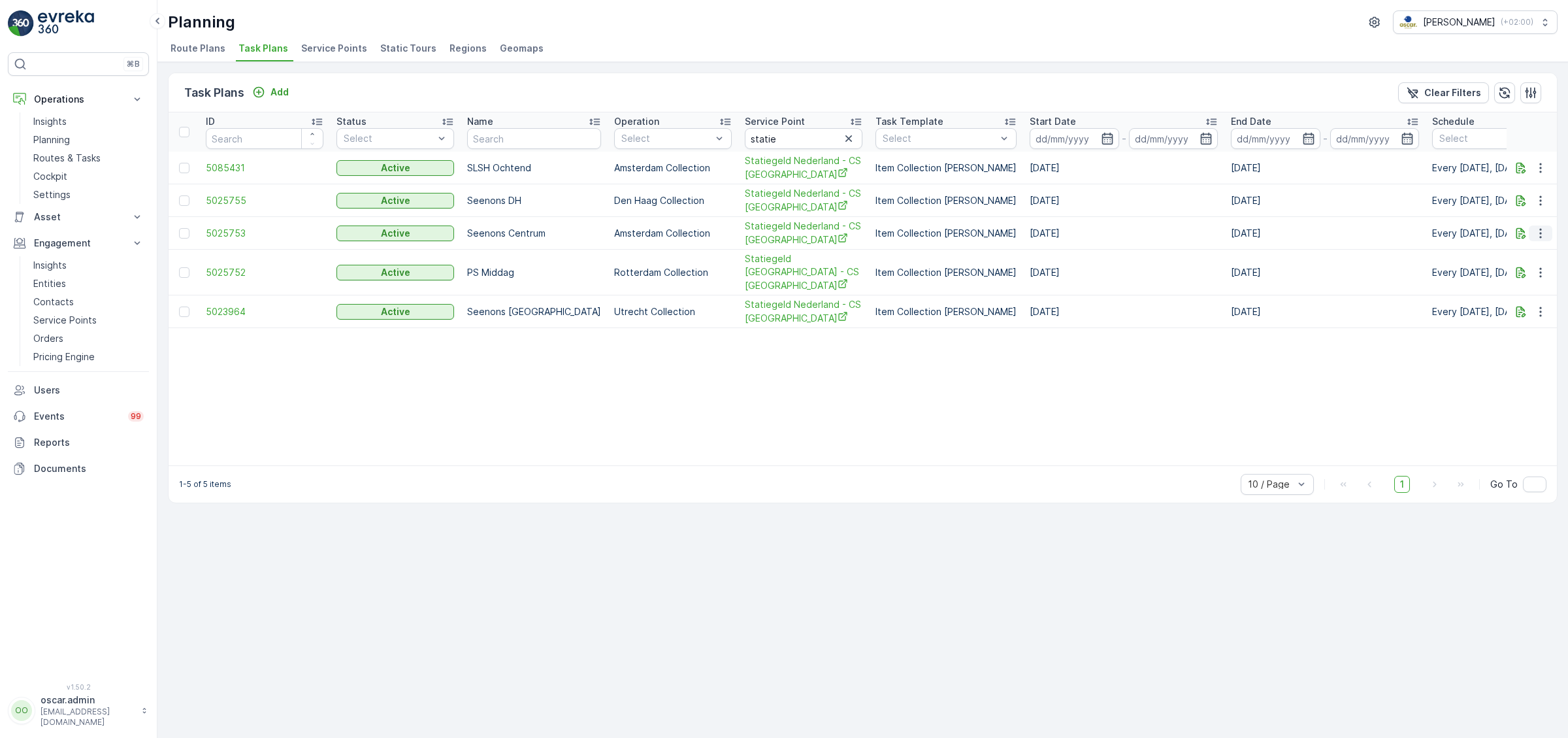
click at [1545, 230] on icon "button" at bounding box center [1540, 233] width 13 height 13
click at [1518, 269] on span "Edit Task Plan" at bounding box center [1517, 270] width 61 height 13
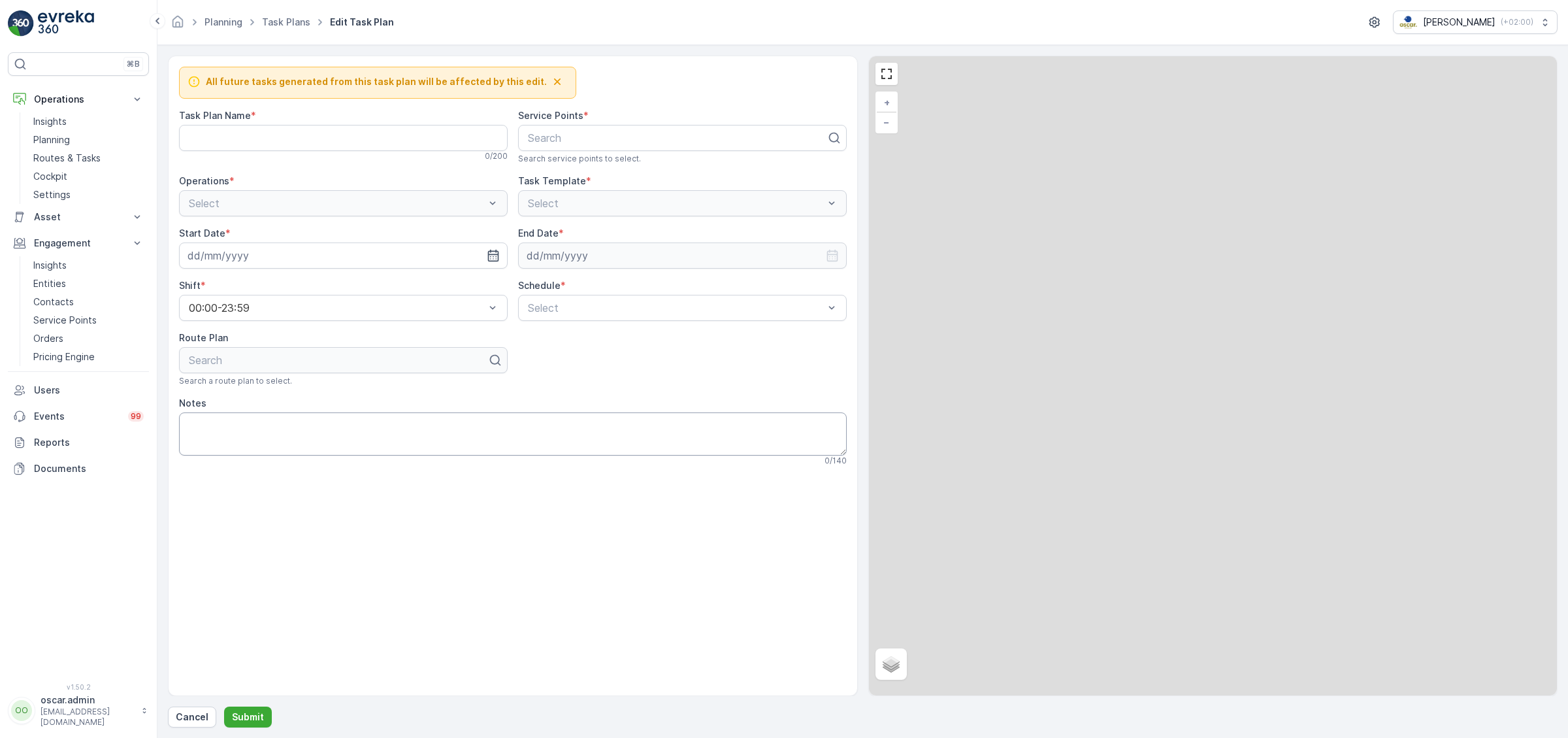
type Name "Seenons Centrum"
type textarea "Statiegeld inzamelen. Route naar de milieustraat: [STREET_ADDRESS]"
type input "[DATE]"
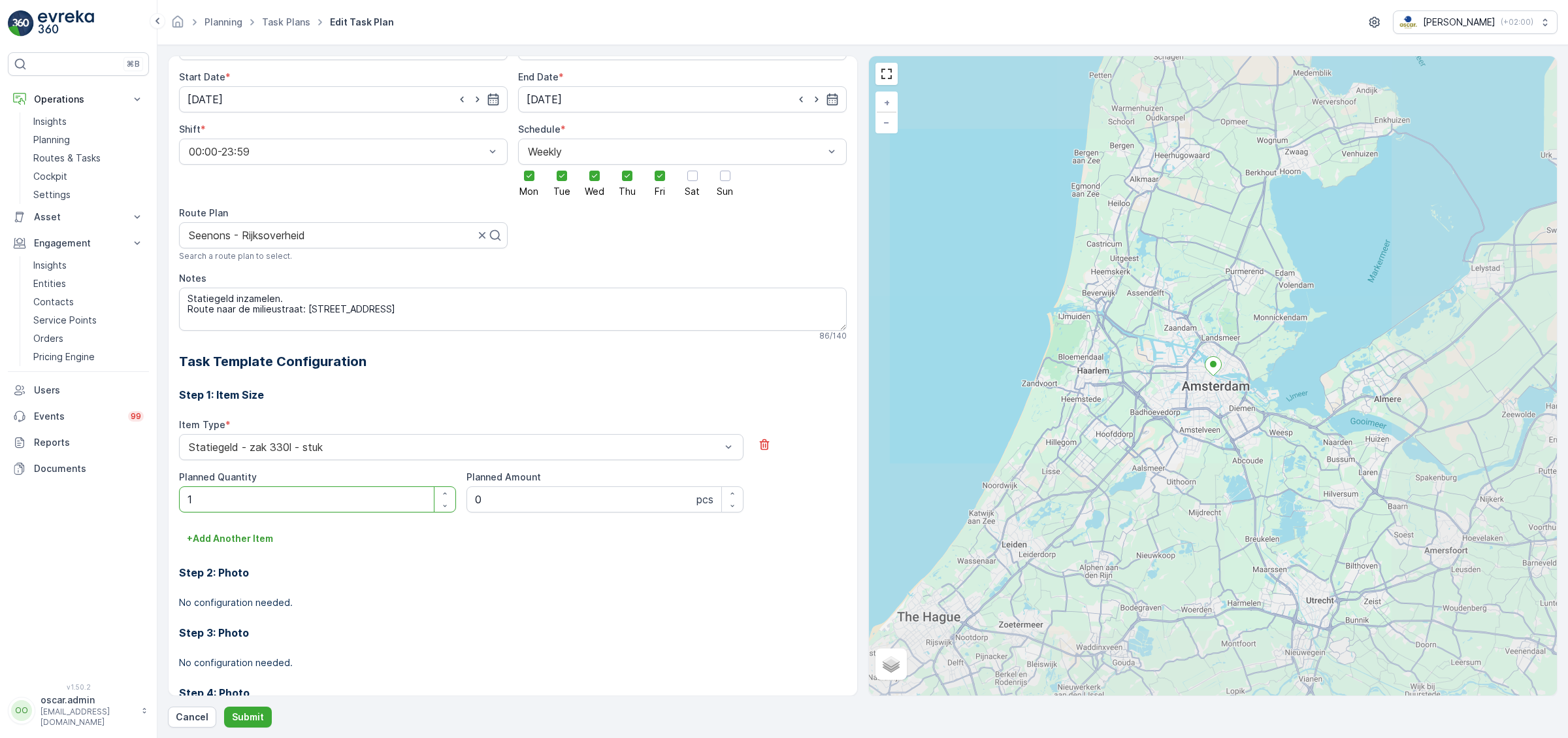
scroll to position [157, 0]
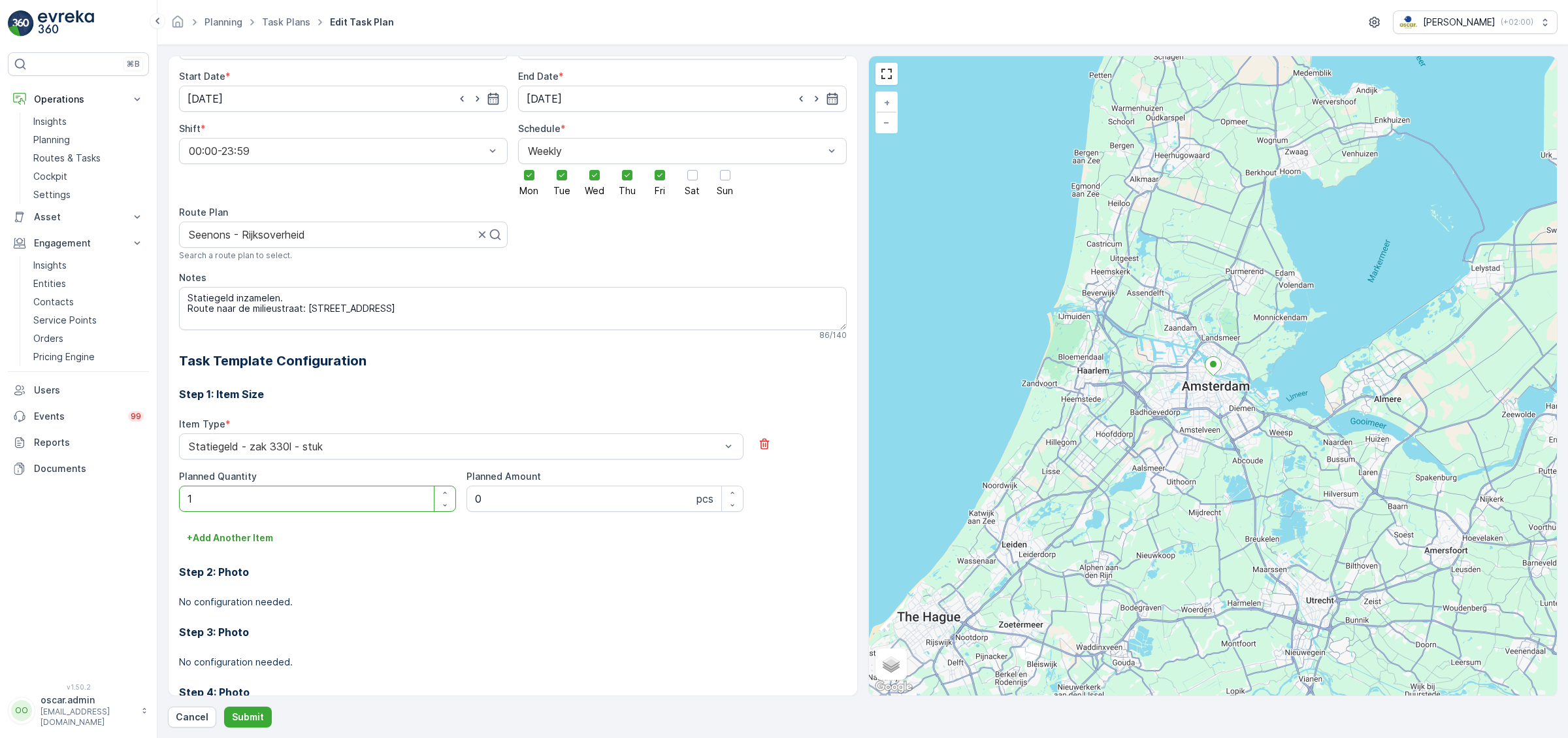
drag, startPoint x: 288, startPoint y: 502, endPoint x: 67, endPoint y: 502, distance: 221.0
click at [179, 502] on Quantity "1" at bounding box center [317, 499] width 277 height 26
type Quantity "0"
click at [244, 722] on p "Submit" at bounding box center [248, 717] width 32 height 13
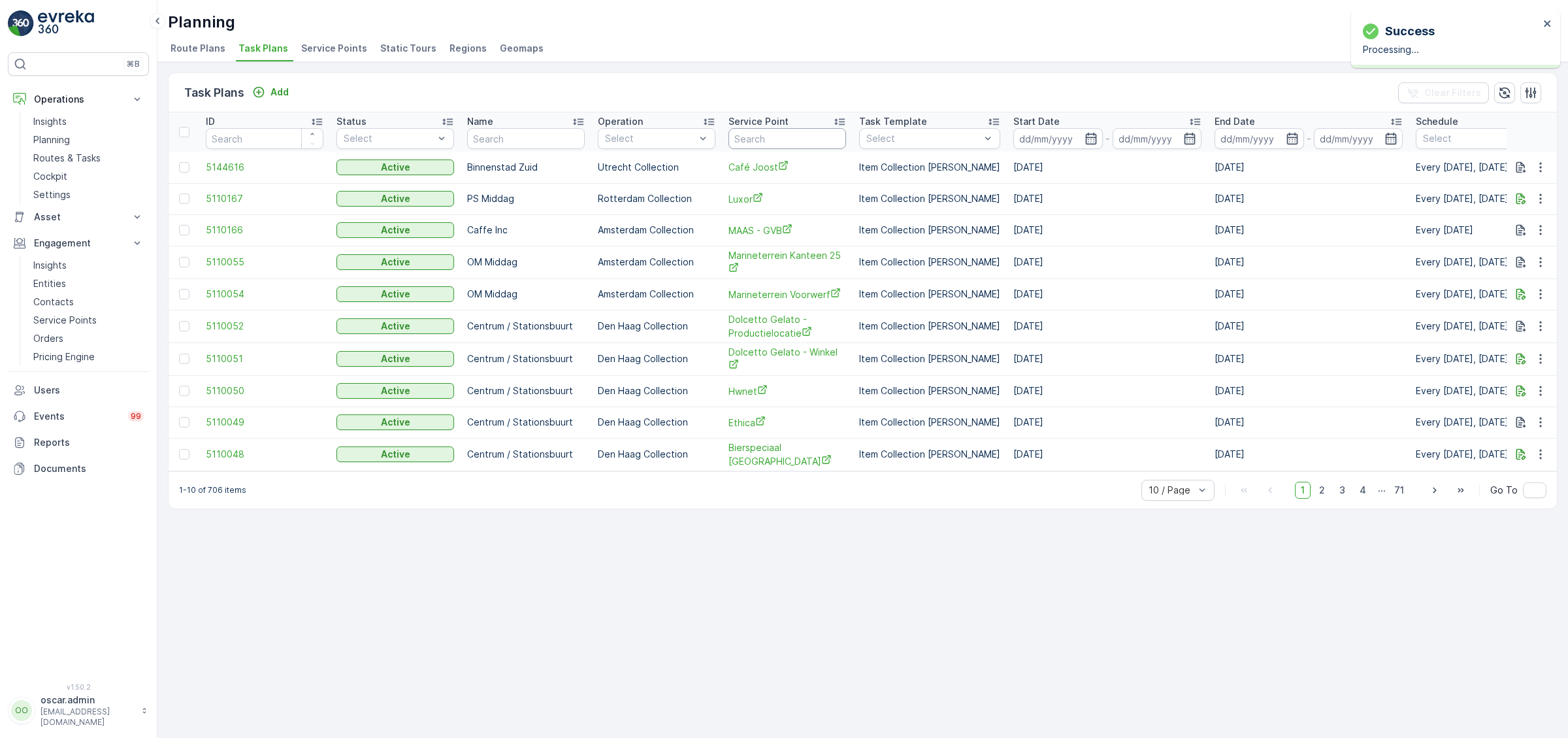
click at [773, 136] on input "text" at bounding box center [787, 138] width 117 height 21
type input "statie"
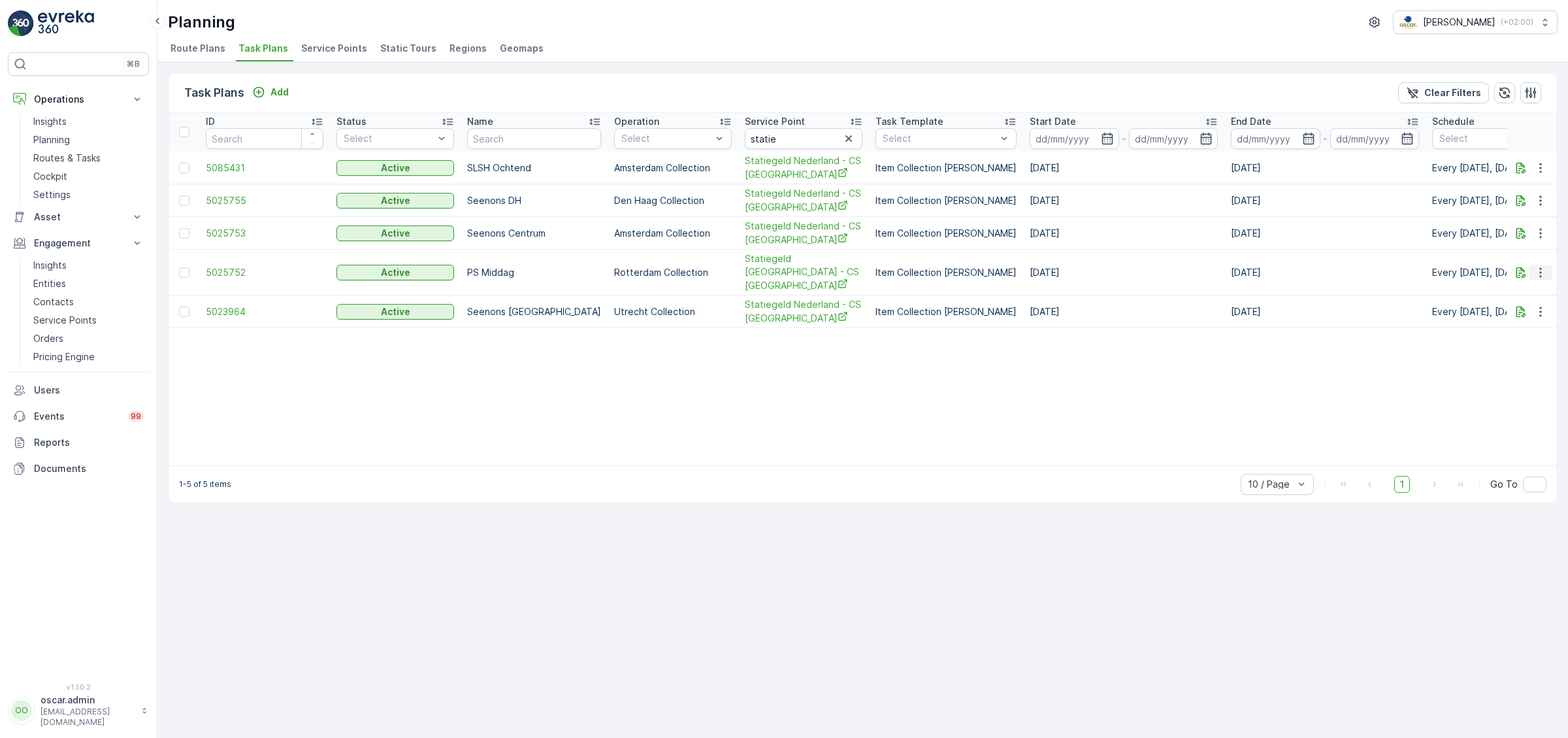
click at [1542, 266] on icon "button" at bounding box center [1540, 273] width 13 height 13
click at [1528, 297] on span "Edit Task Plan" at bounding box center [1517, 303] width 61 height 13
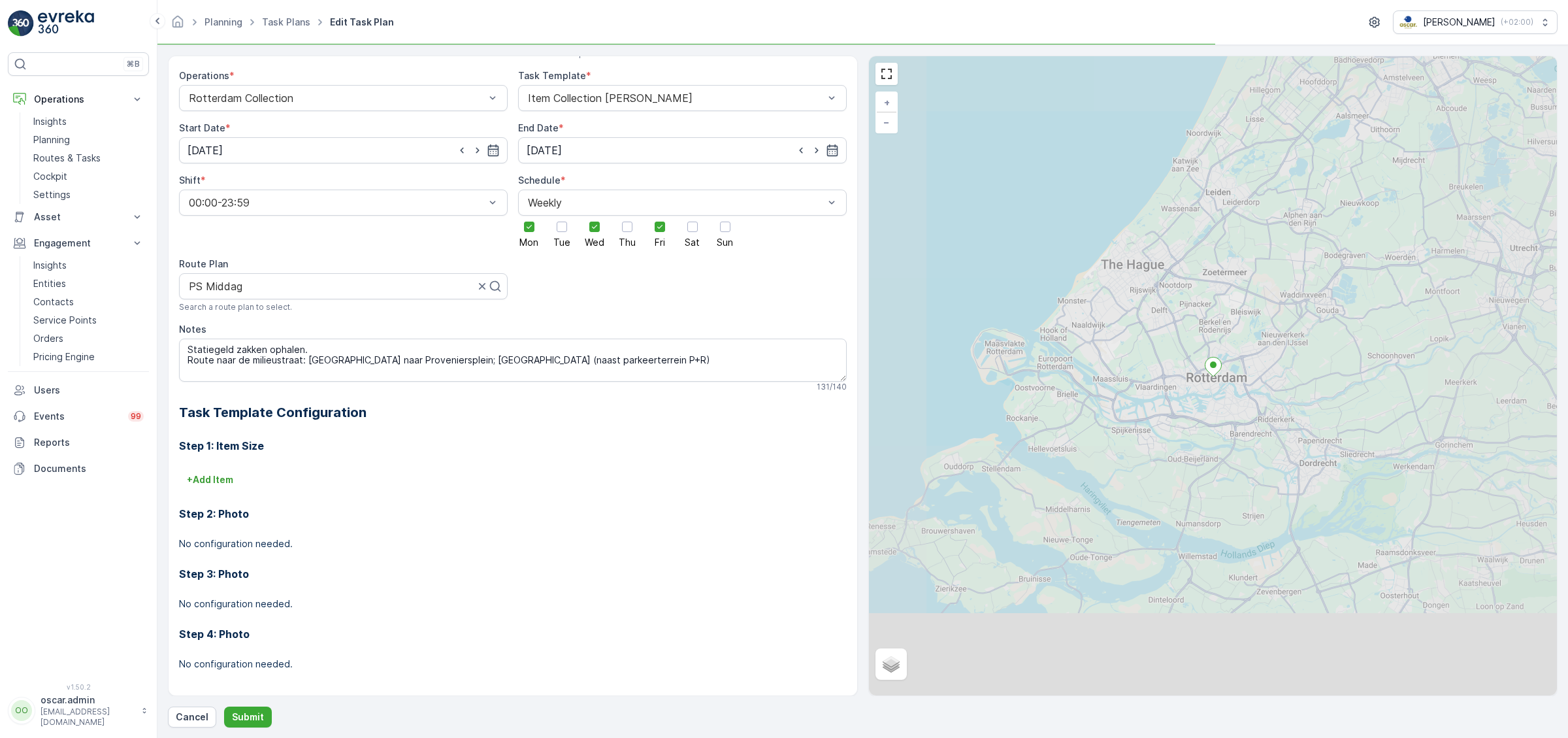
scroll to position [111, 0]
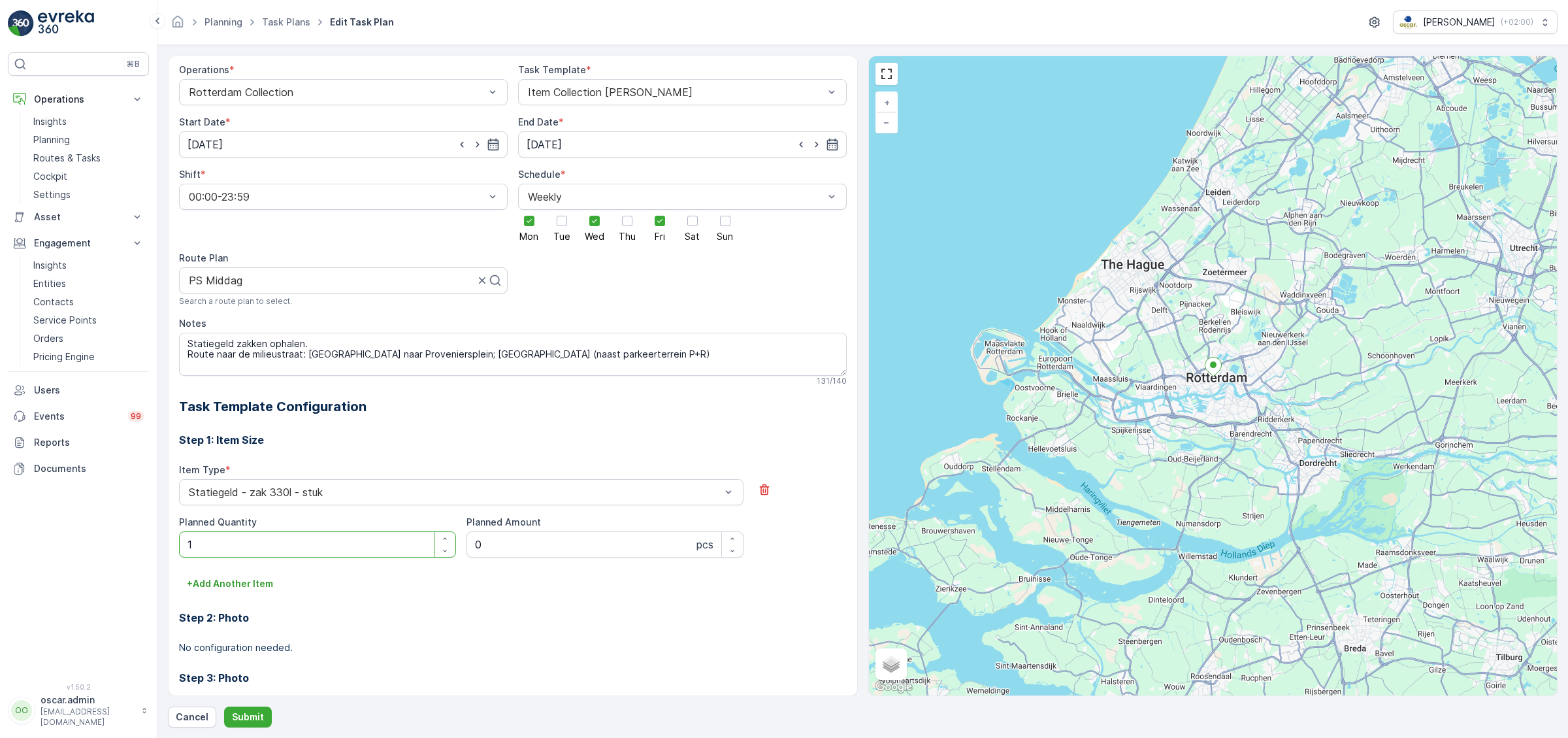
drag, startPoint x: 202, startPoint y: 545, endPoint x: 117, endPoint y: 544, distance: 85.0
click at [179, 541] on Quantity "1" at bounding box center [317, 544] width 277 height 26
type Quantity "0"
click at [246, 710] on button "Submit" at bounding box center [248, 717] width 48 height 21
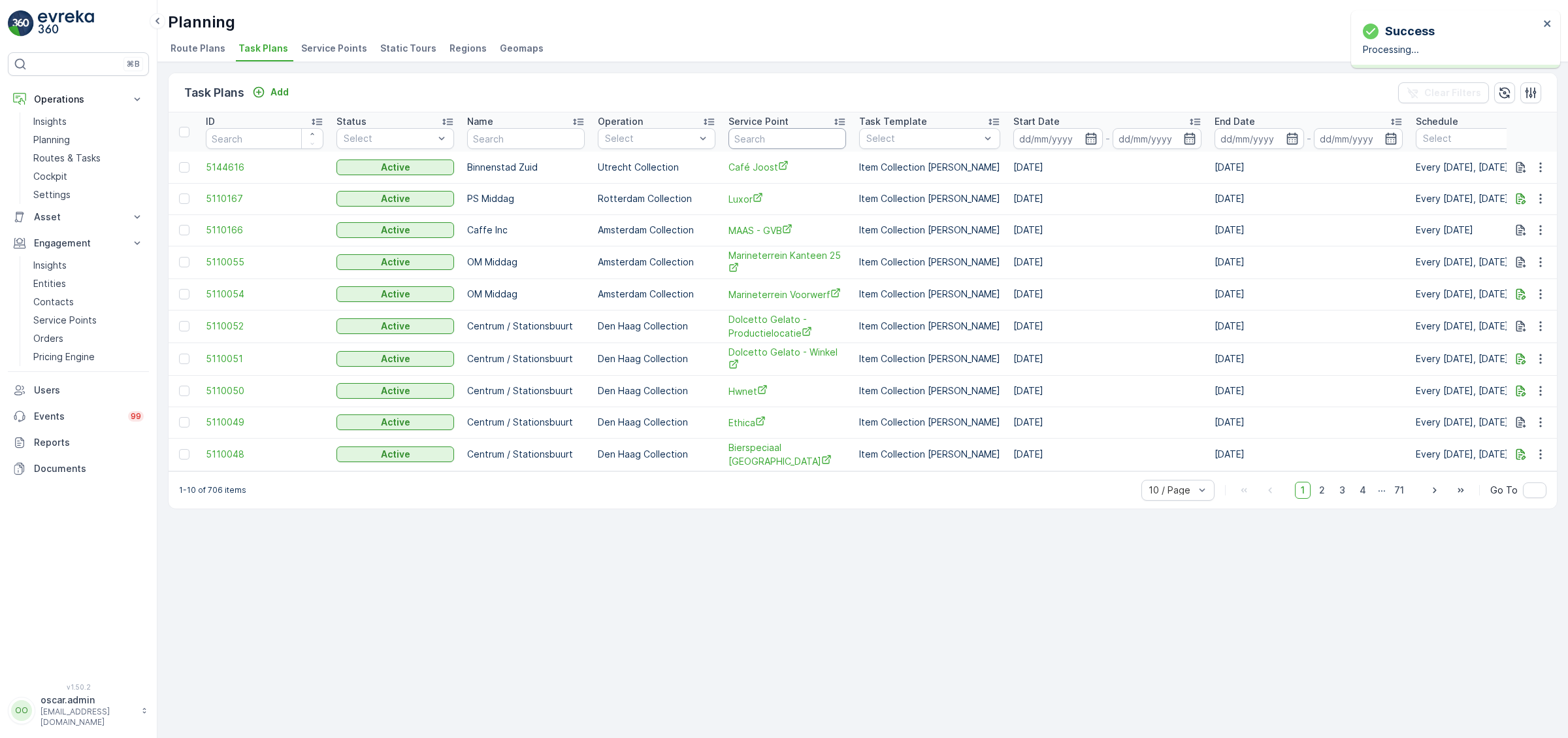
click at [760, 141] on input "text" at bounding box center [787, 138] width 117 height 21
type input "stat"
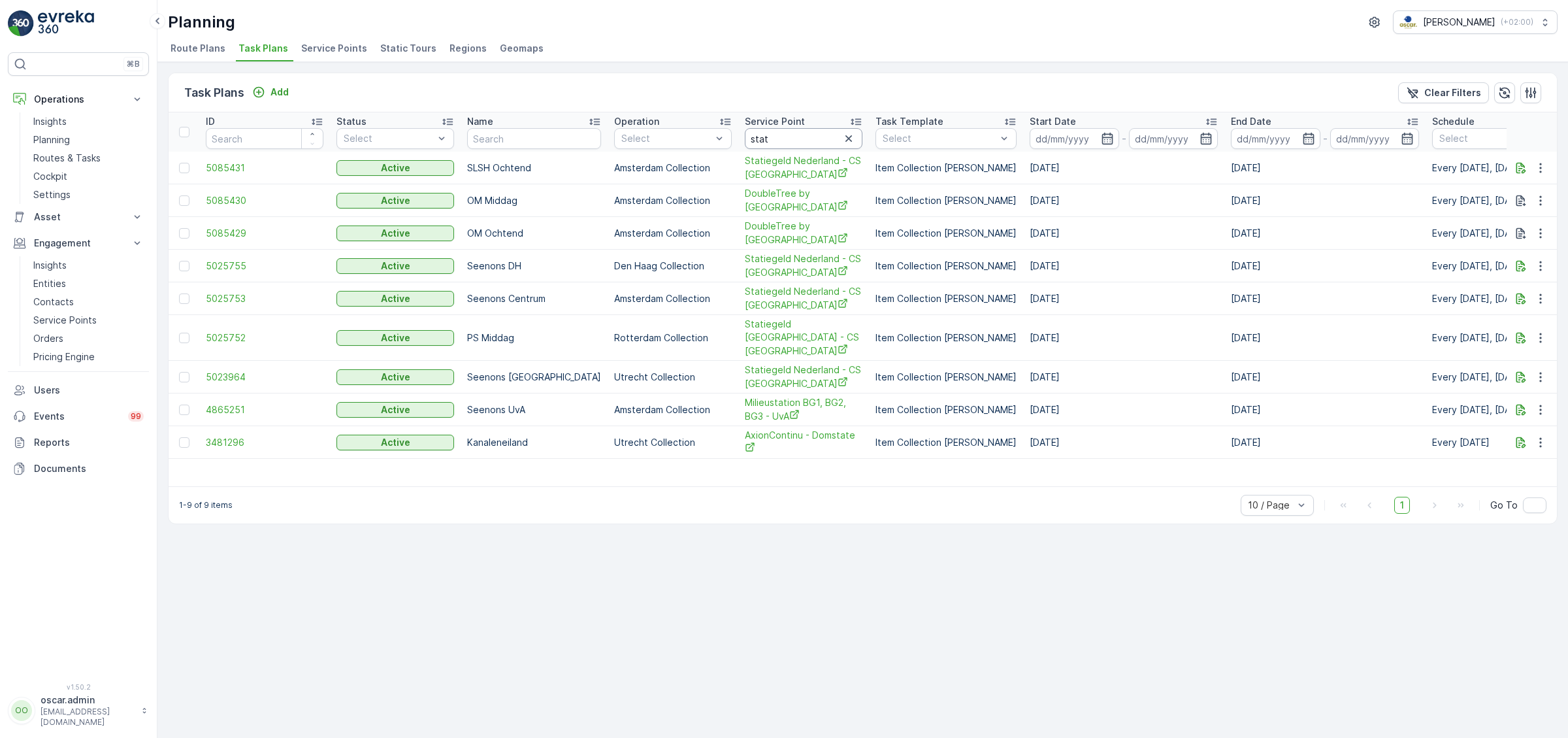
click at [780, 136] on input "stat" at bounding box center [804, 138] width 117 height 21
type input "statie"
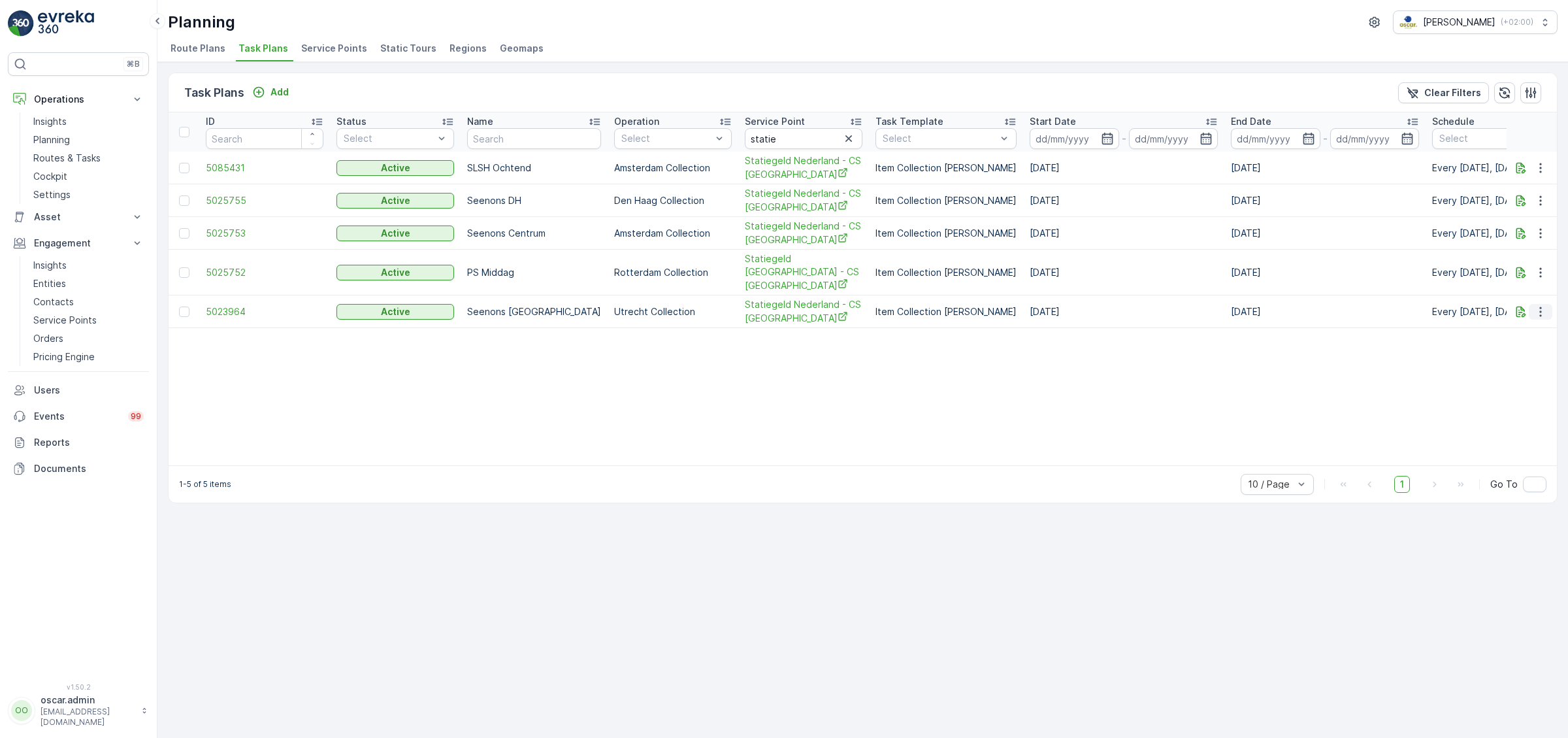
click at [1546, 305] on icon "button" at bounding box center [1540, 312] width 13 height 13
click at [1521, 332] on span "Edit Task Plan" at bounding box center [1517, 336] width 61 height 13
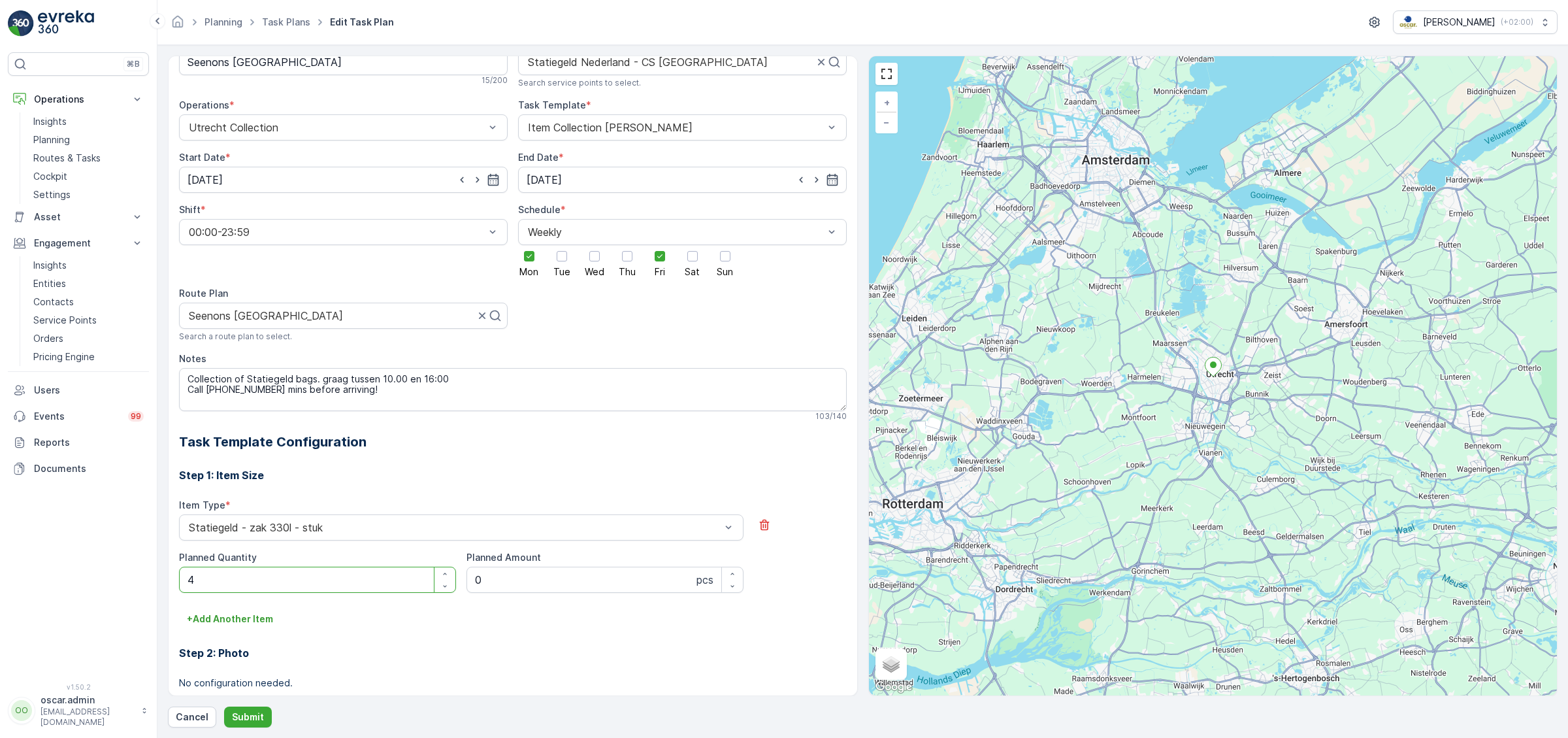
scroll to position [78, 0]
drag, startPoint x: 175, startPoint y: 592, endPoint x: 64, endPoint y: 605, distance: 111.8
click at [179, 590] on Quantity "4" at bounding box center [317, 577] width 277 height 26
type Quantity "0"
click at [244, 718] on p "Submit" at bounding box center [248, 717] width 32 height 13
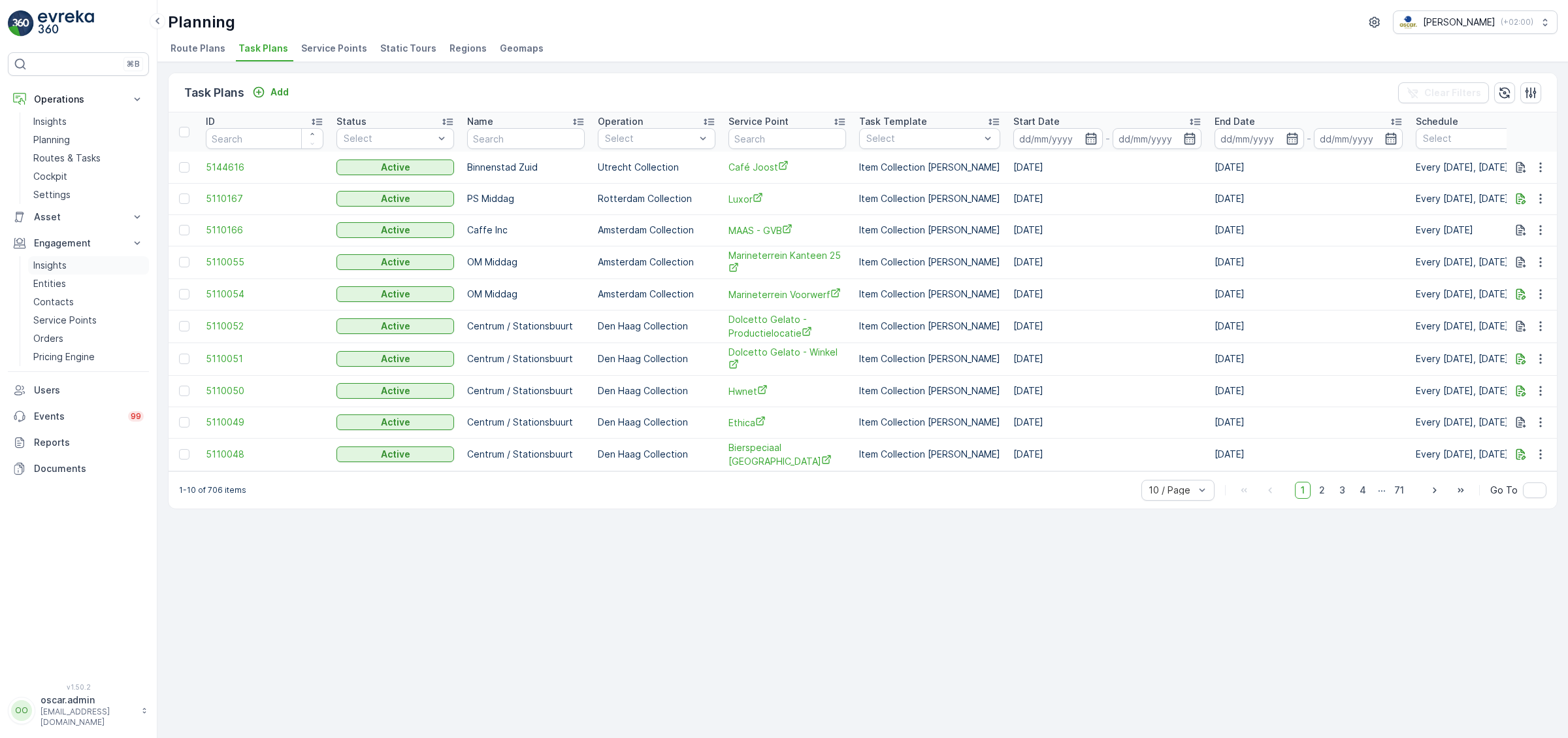
click at [64, 268] on p "Insights" at bounding box center [50, 265] width 33 height 13
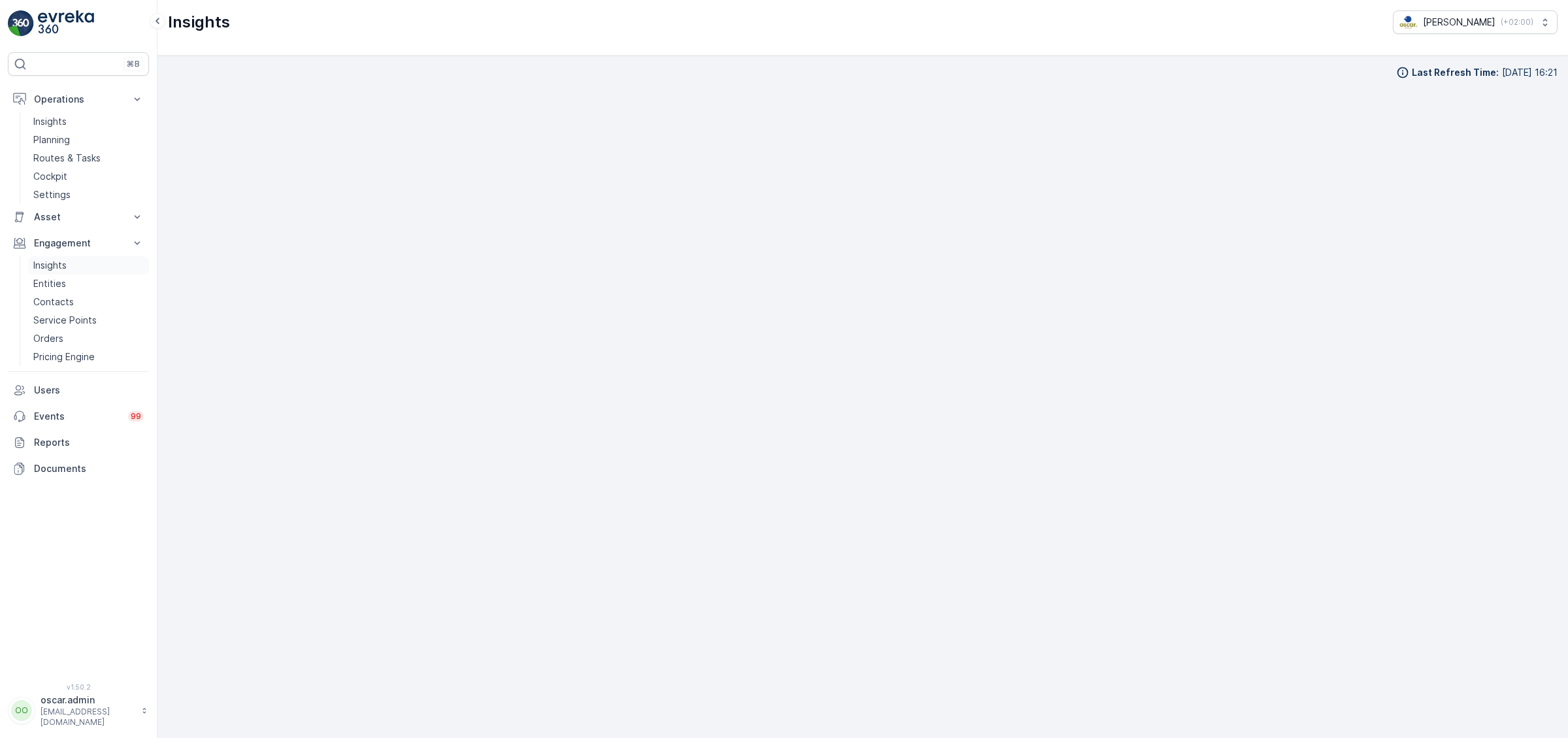
click at [57, 265] on p "Insights" at bounding box center [50, 265] width 33 height 13
click at [57, 161] on p "Routes & Tasks" at bounding box center [67, 158] width 67 height 13
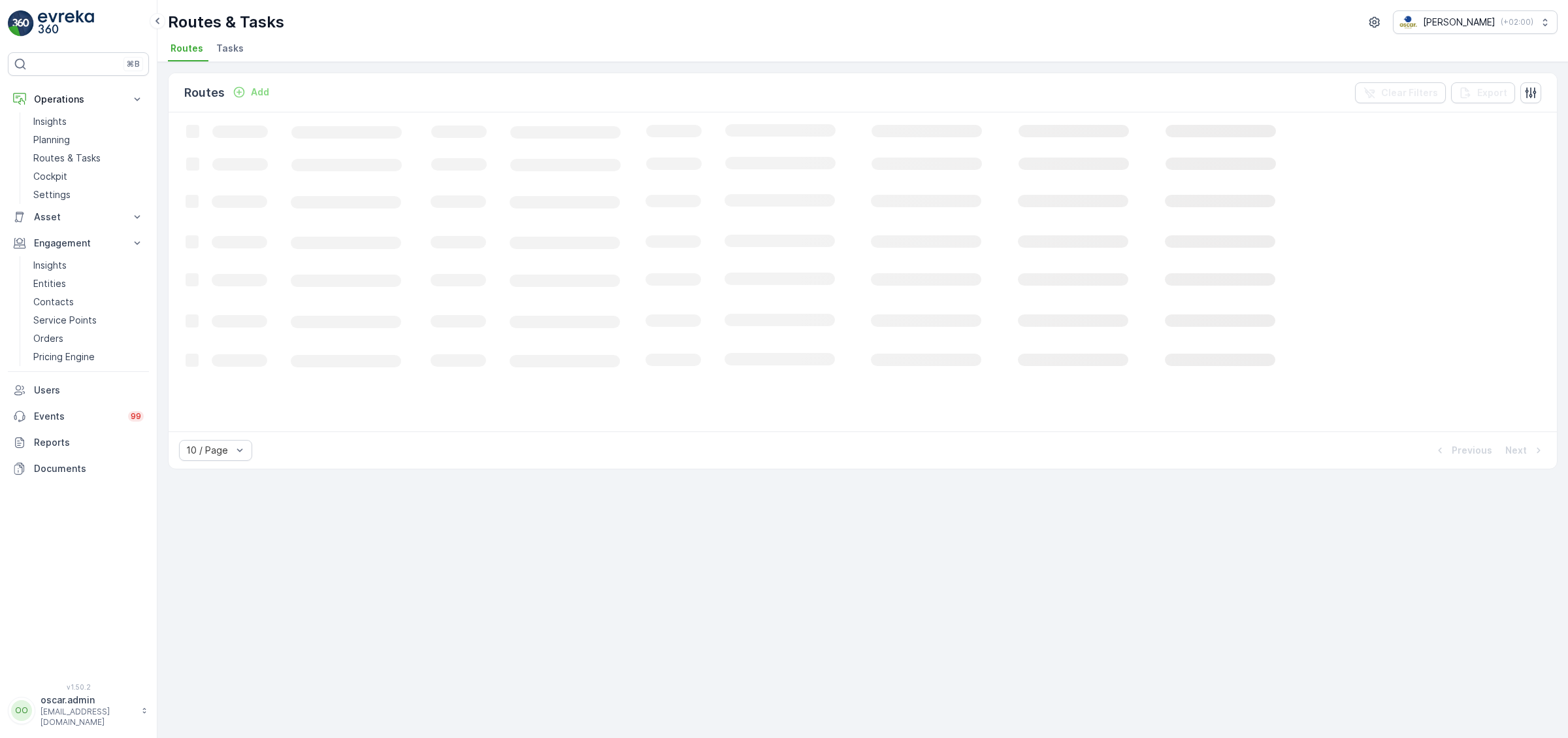
click at [226, 53] on span "Tasks" at bounding box center [230, 49] width 28 height 13
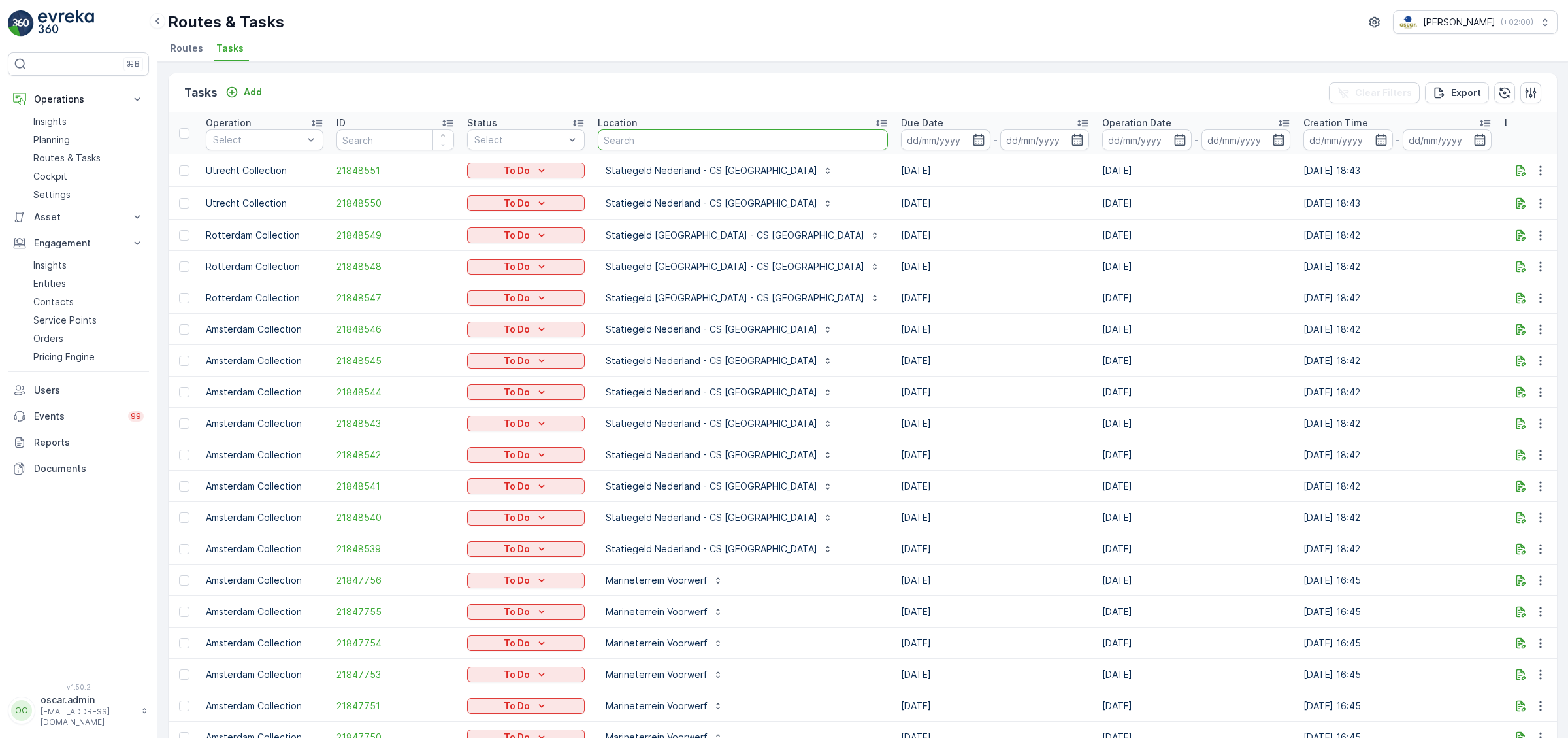
click at [681, 134] on input "text" at bounding box center [743, 140] width 290 height 21
type input "[GEOGRAPHIC_DATA]"
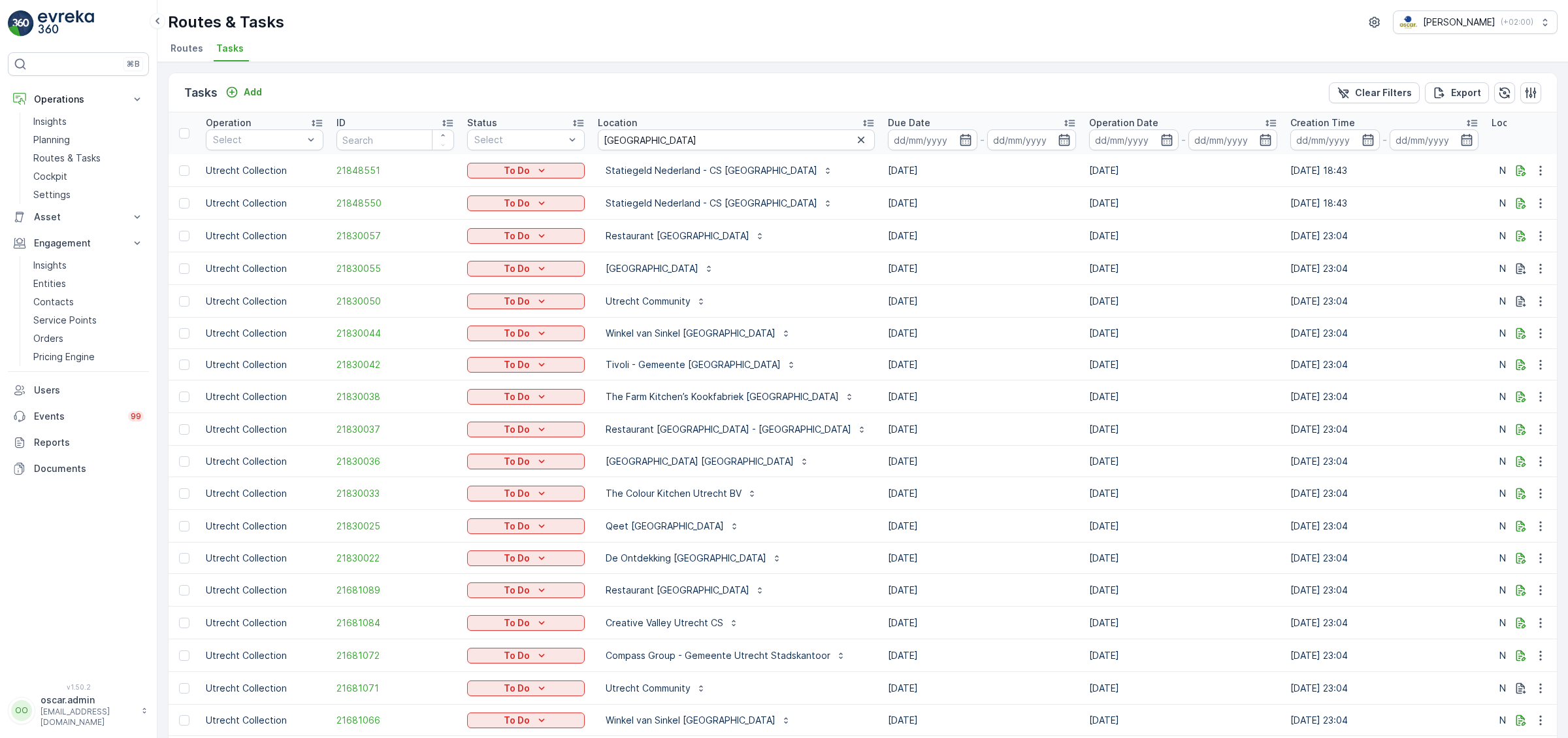
click at [683, 127] on div "Location" at bounding box center [736, 123] width 277 height 13
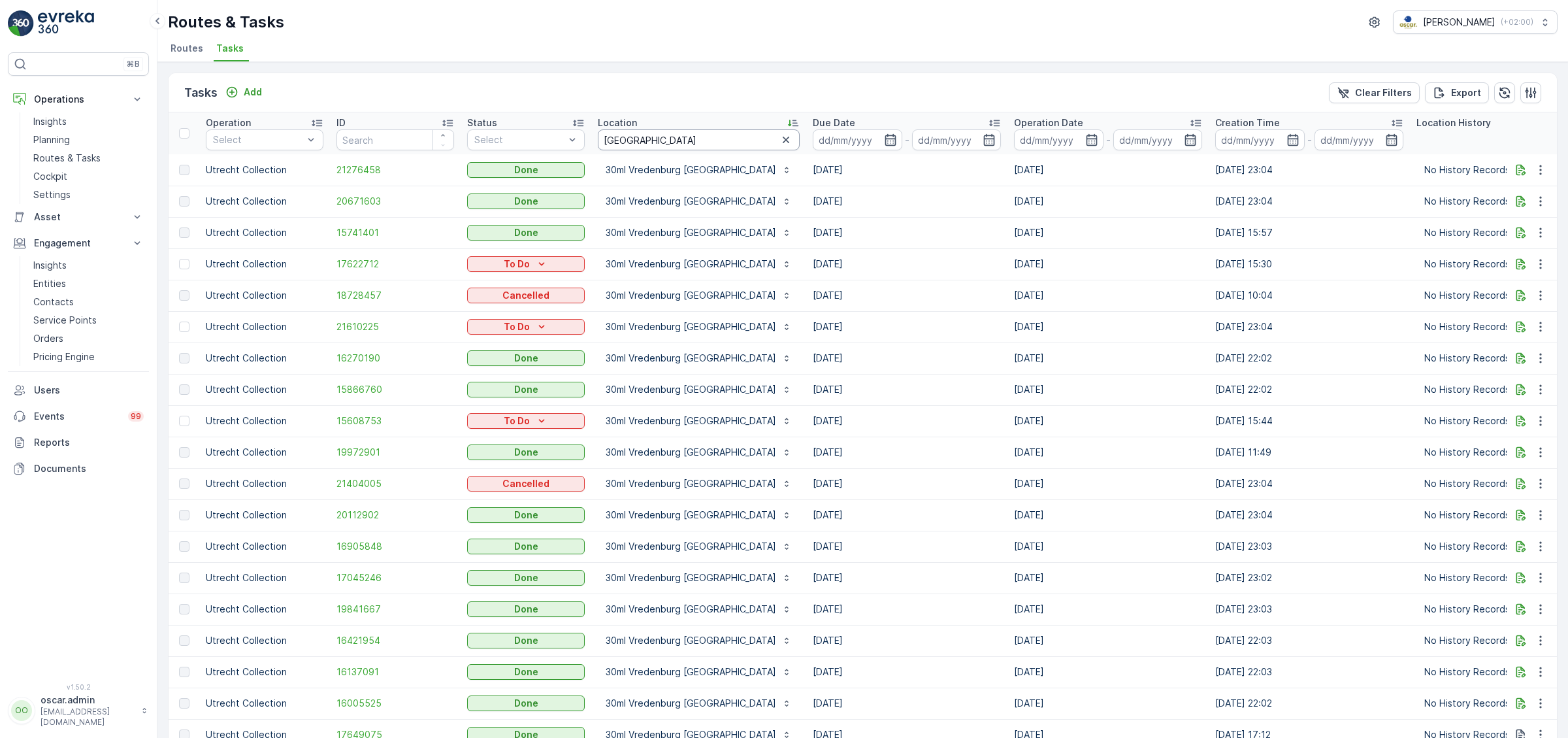
click at [670, 138] on input "[GEOGRAPHIC_DATA]" at bounding box center [698, 140] width 202 height 21
type input "[GEOGRAPHIC_DATA] stati"
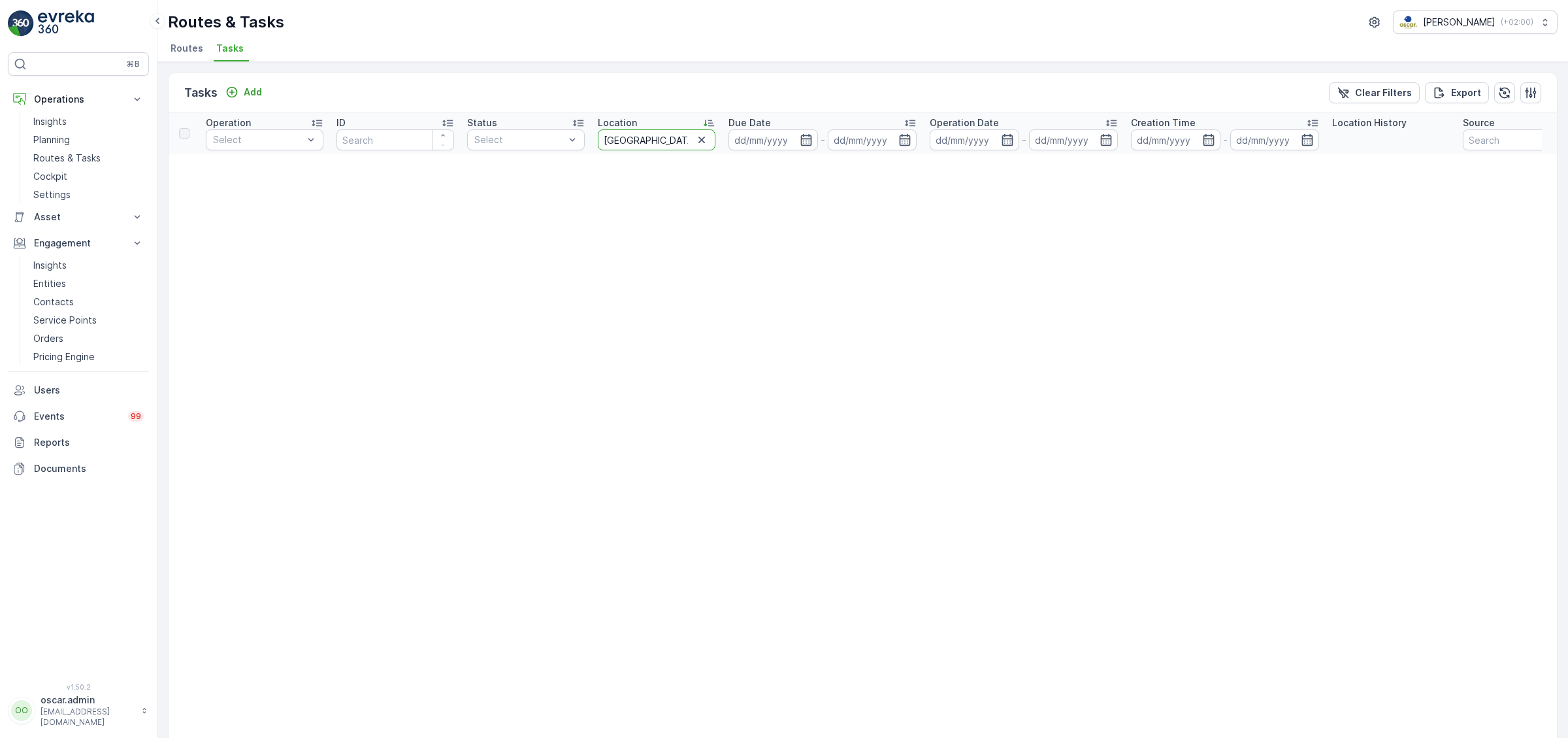
drag, startPoint x: 667, startPoint y: 143, endPoint x: 480, endPoint y: 125, distance: 187.9
click at [598, 130] on input "[GEOGRAPHIC_DATA] stati" at bounding box center [656, 140] width 117 height 21
type input "statiegeld utr"
click at [668, 144] on input "statiegeld utr" at bounding box center [656, 140] width 117 height 21
type input "statiegeld"
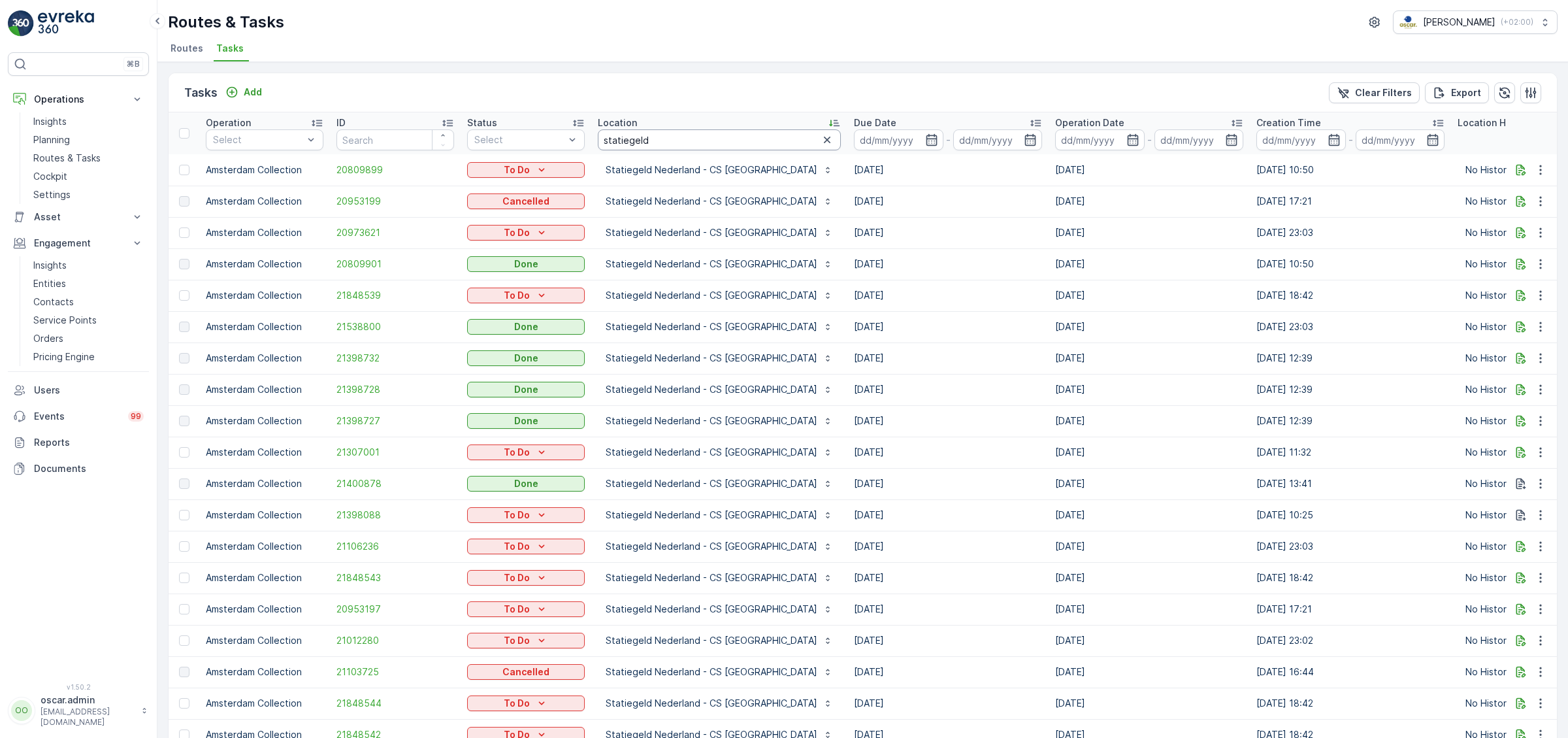
click at [647, 139] on input "statiegeld" at bounding box center [719, 140] width 243 height 21
type input "stat"
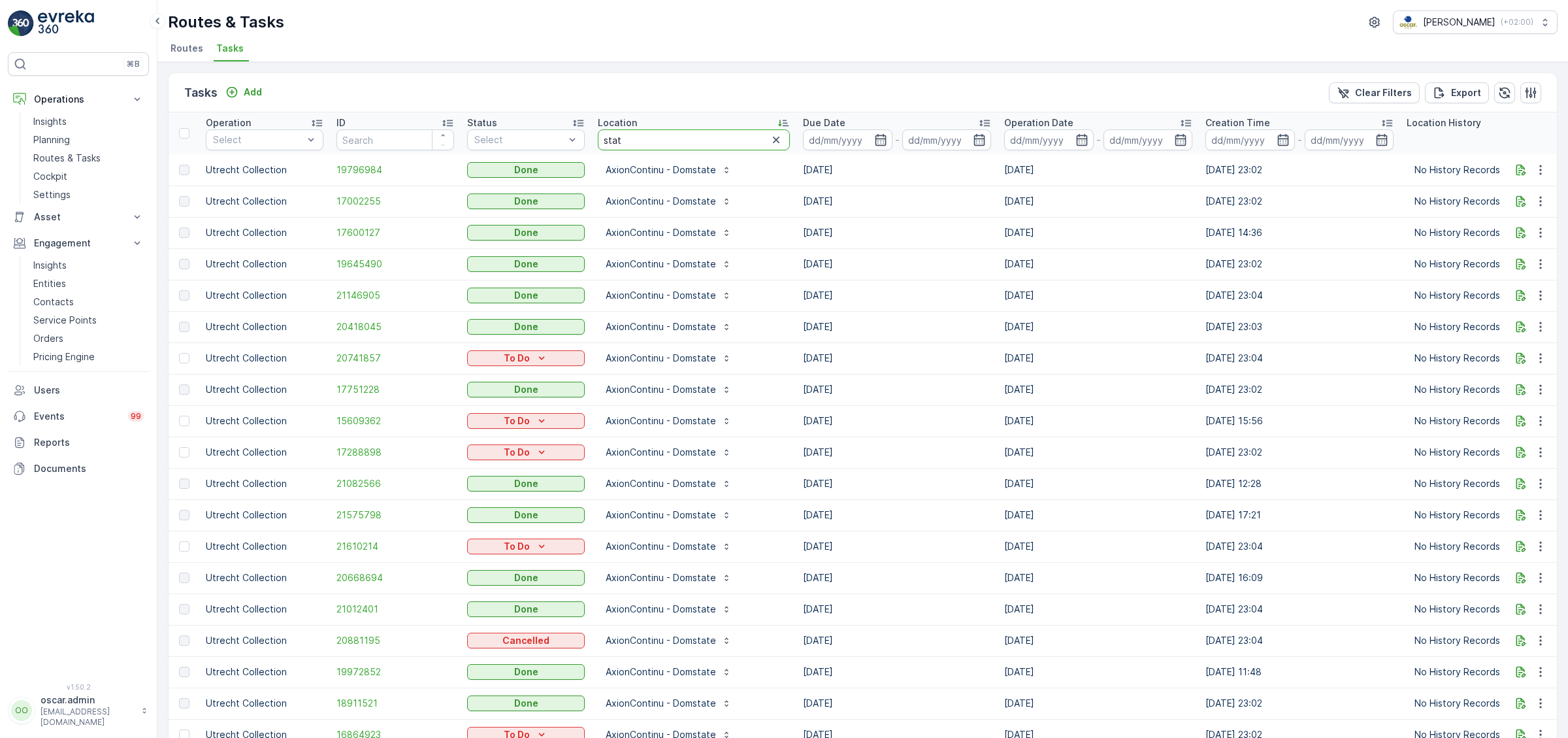
click at [649, 143] on input "stat" at bounding box center [693, 140] width 192 height 21
type input "s"
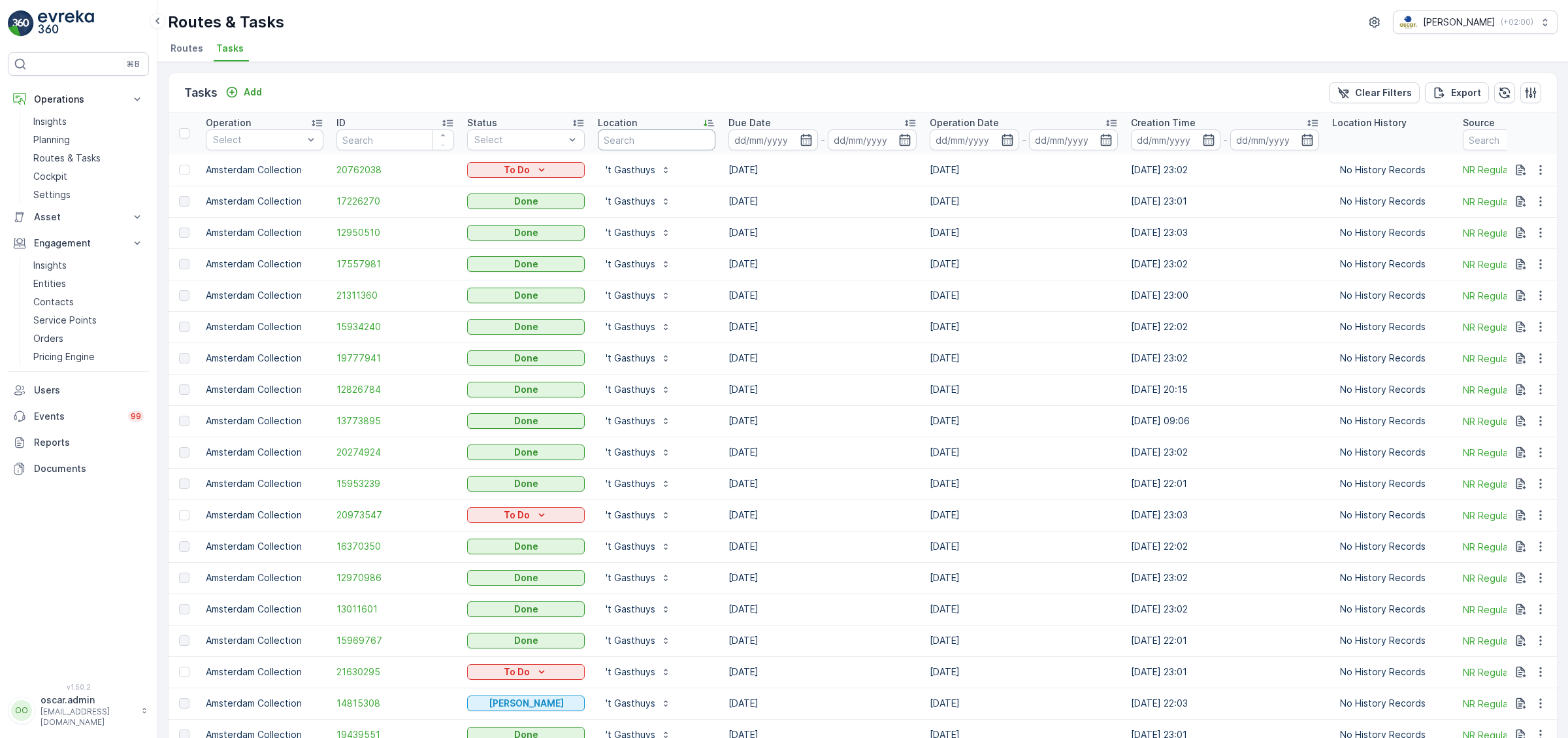
click at [631, 135] on input "text" at bounding box center [656, 140] width 117 height 21
type input "[GEOGRAPHIC_DATA]"
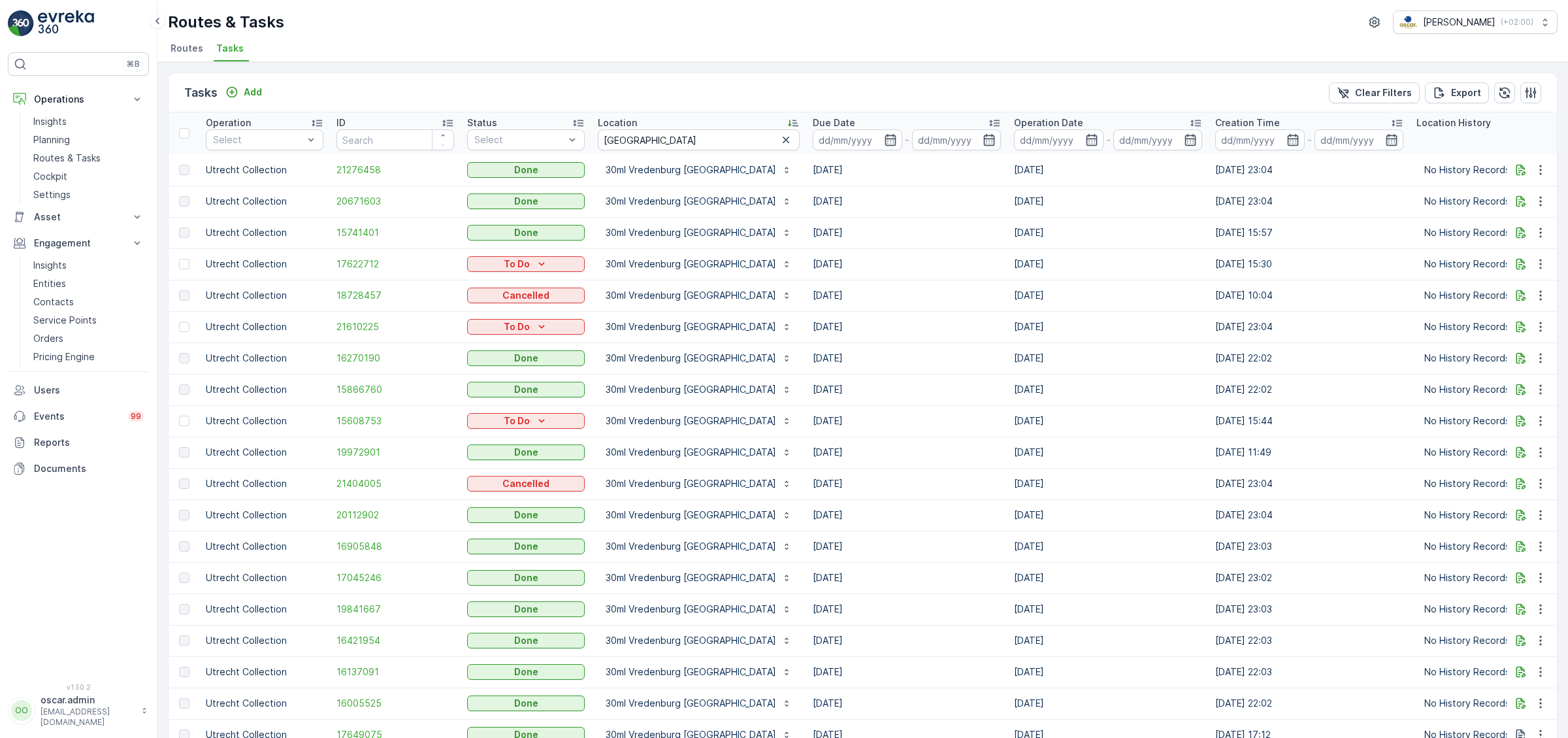
click at [787, 127] on icon at bounding box center [793, 123] width 13 height 13
click at [1390, 117] on icon at bounding box center [1396, 123] width 13 height 13
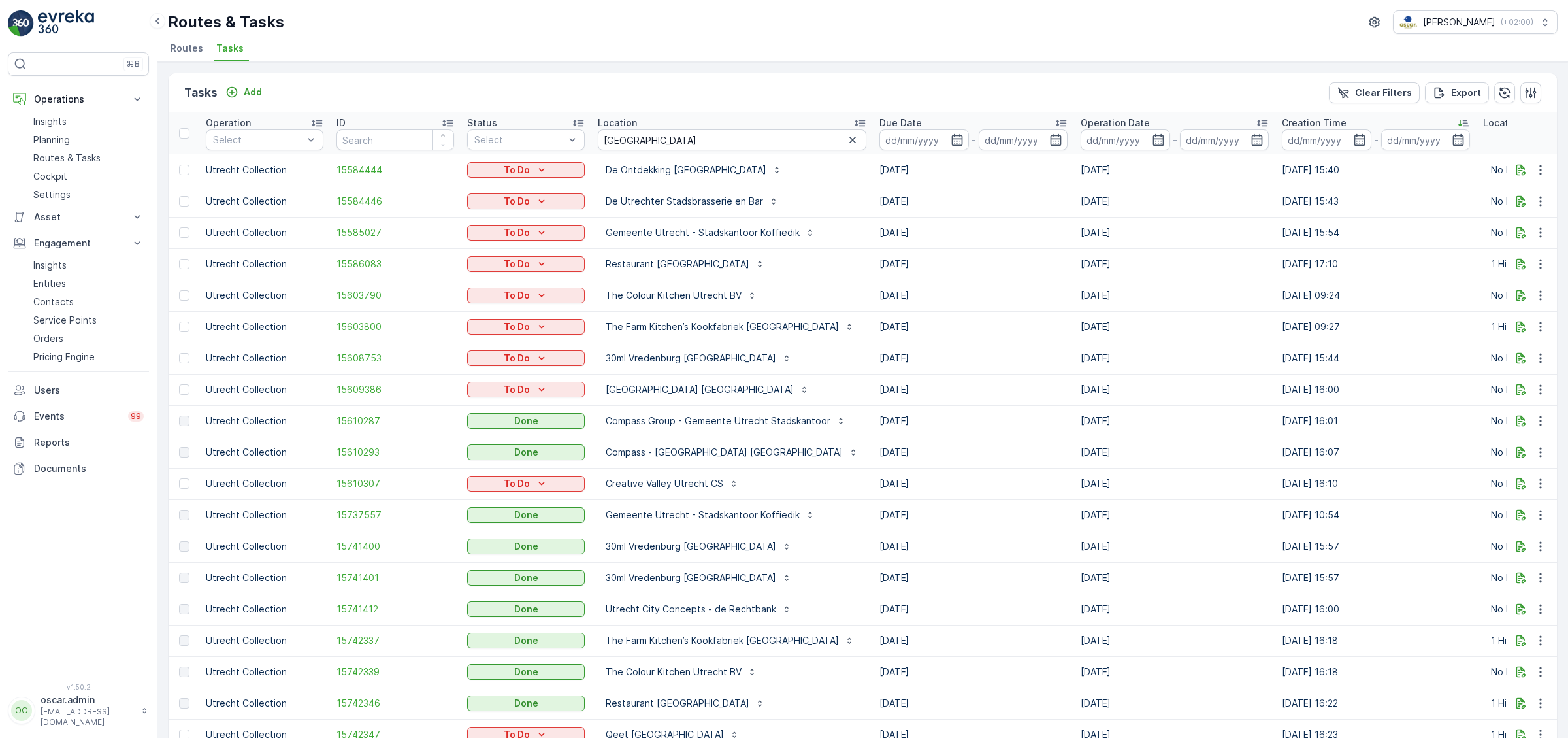
click at [1456, 114] on th "Creation Time -" at bounding box center [1376, 133] width 201 height 42
click at [1457, 120] on icon at bounding box center [1464, 123] width 13 height 13
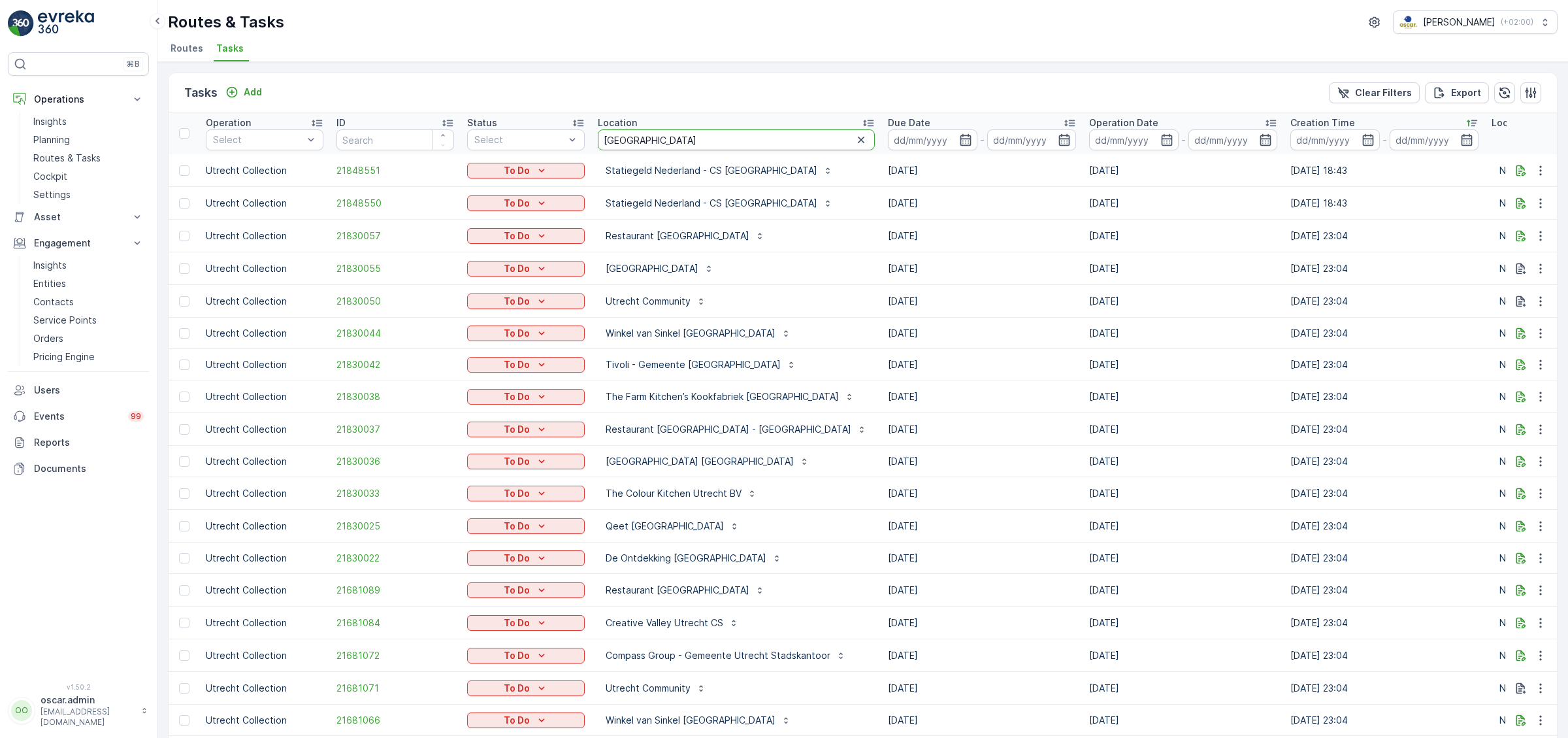
drag, startPoint x: 647, startPoint y: 136, endPoint x: 409, endPoint y: 136, distance: 238.0
click at [598, 136] on input "[GEOGRAPHIC_DATA]" at bounding box center [736, 140] width 277 height 21
type input "CS UT"
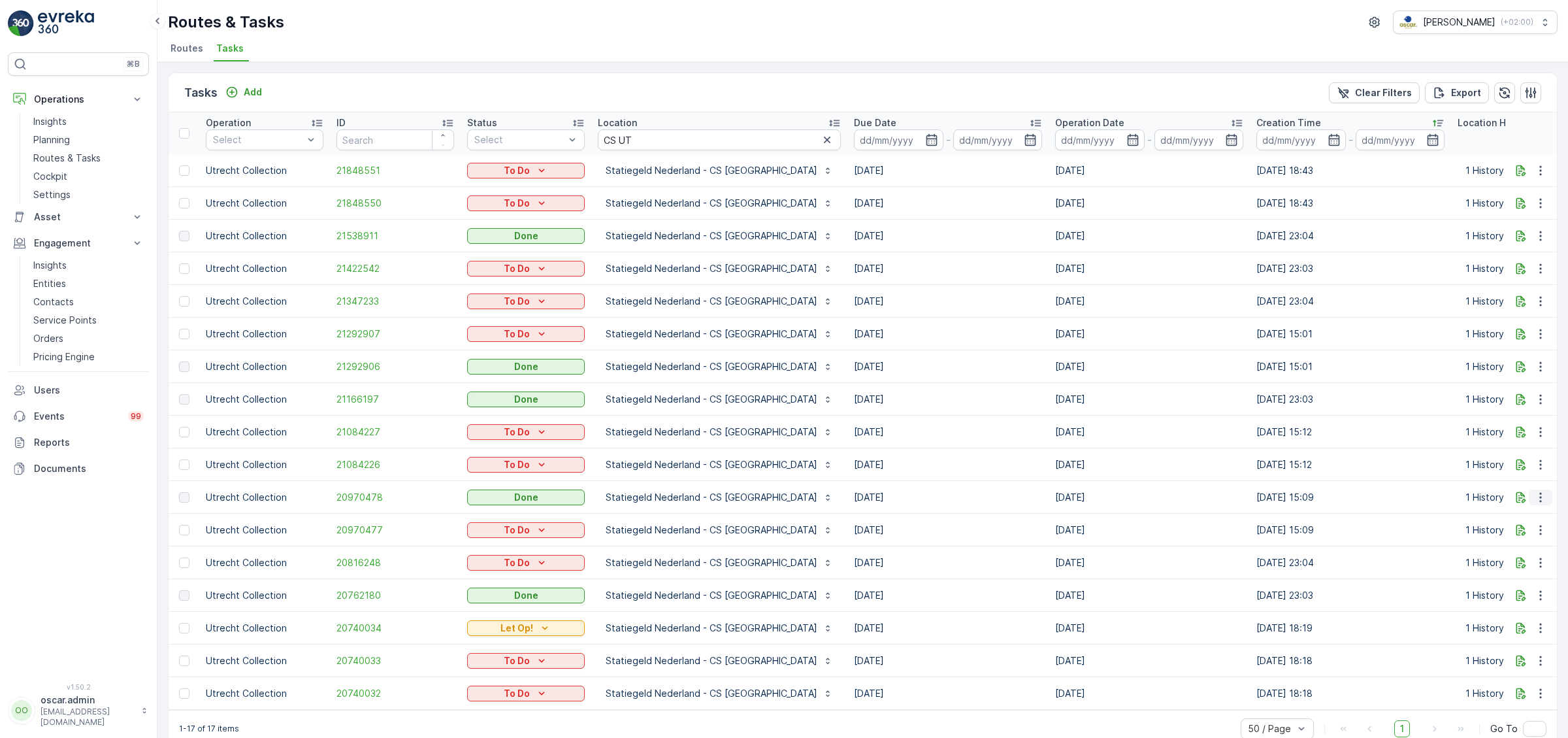
click at [1543, 491] on icon "button" at bounding box center [1540, 497] width 13 height 13
click at [1517, 504] on span "See More Details" at bounding box center [1525, 502] width 76 height 13
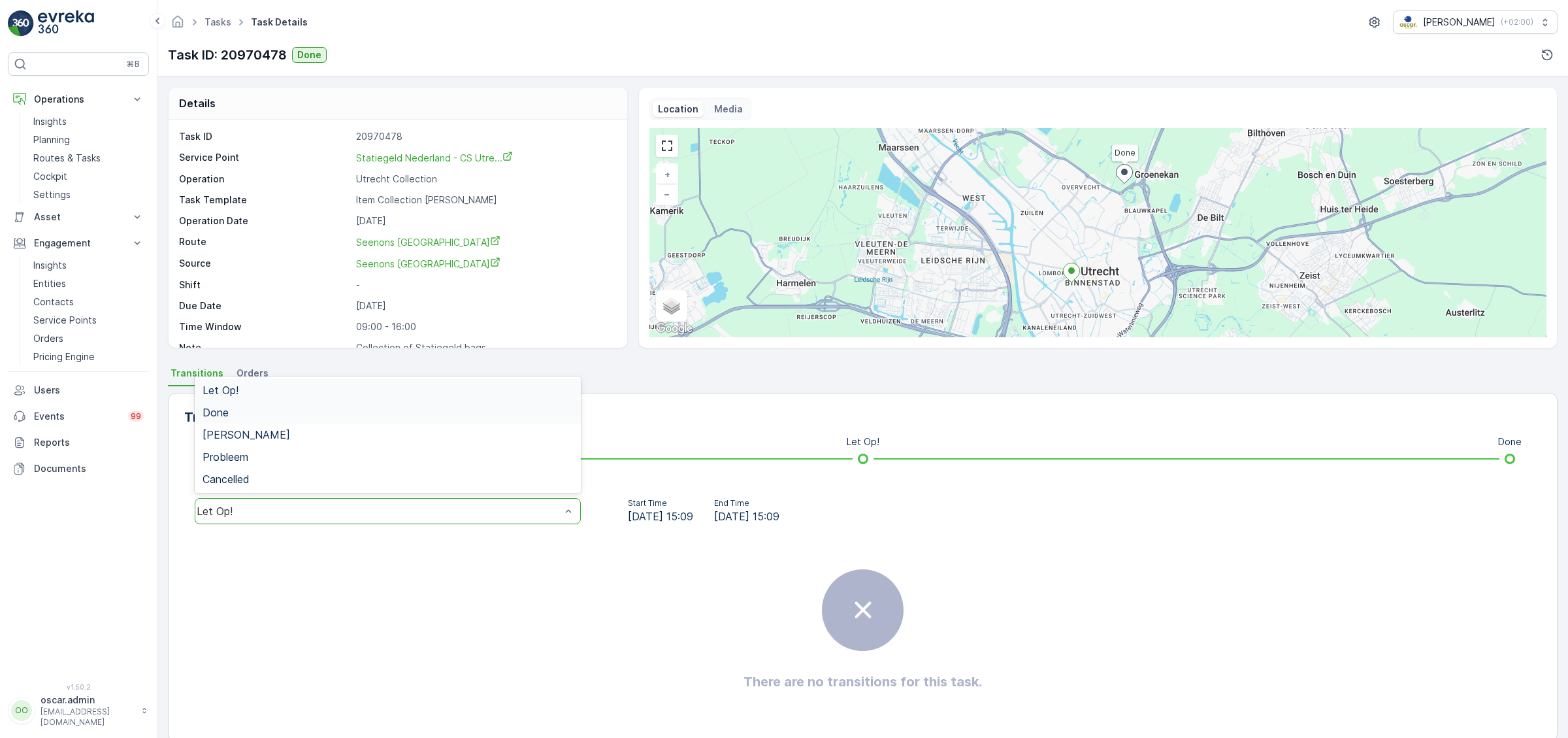
click at [230, 412] on div "Done" at bounding box center [388, 412] width 370 height 12
